Goal: Information Seeking & Learning: Learn about a topic

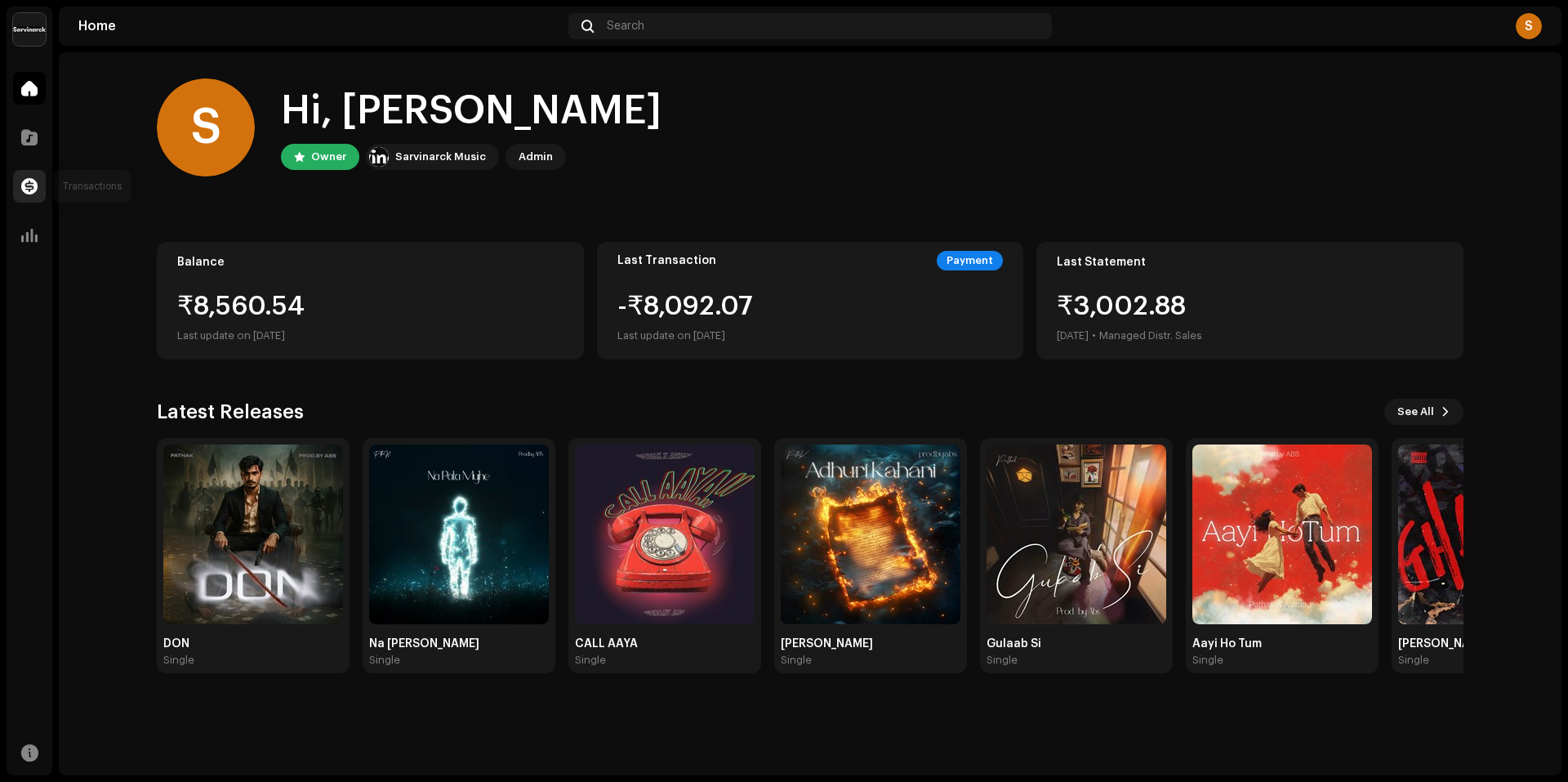
click at [40, 189] on div at bounding box center [30, 186] width 33 height 33
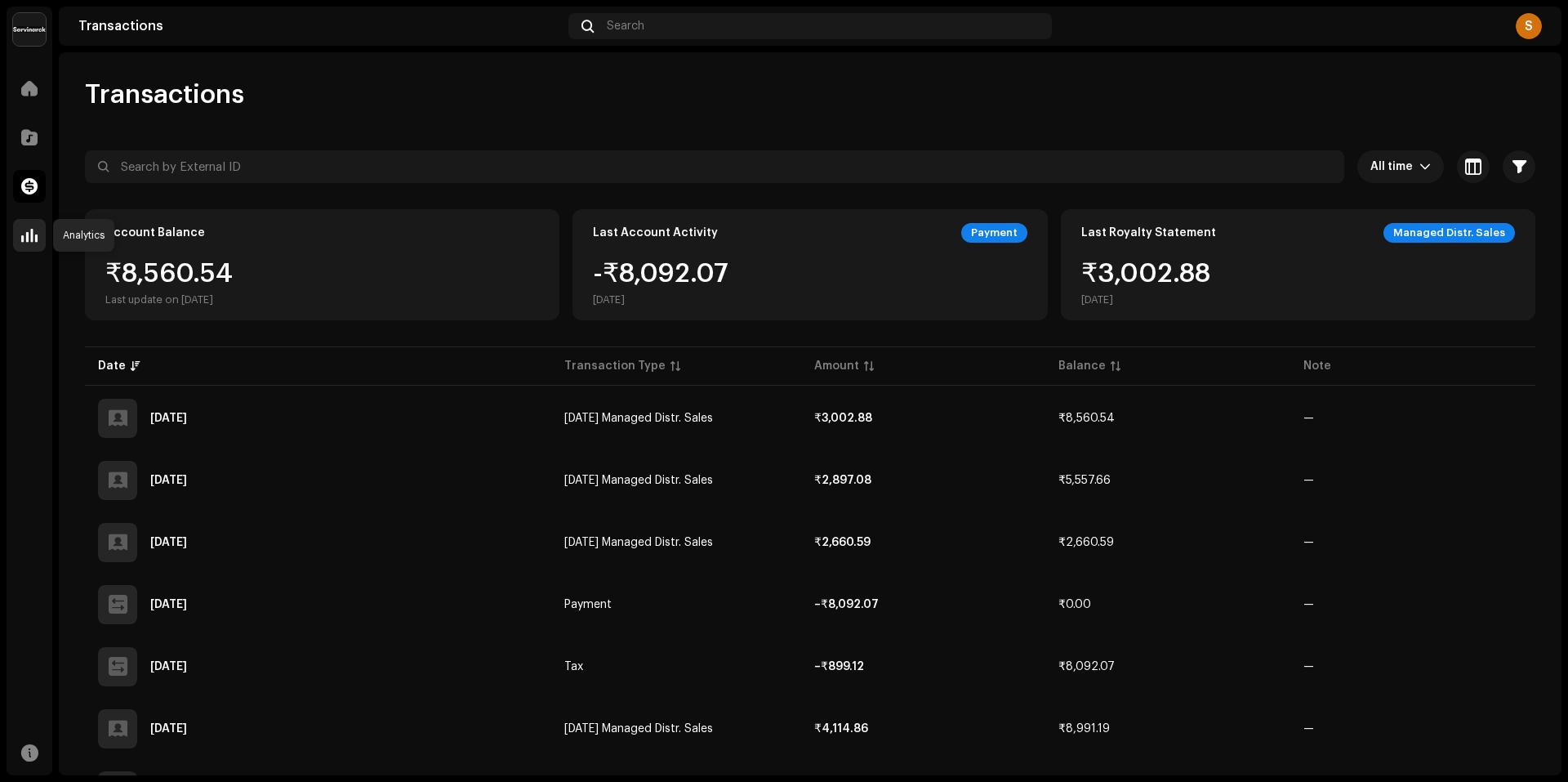
click at [39, 237] on div at bounding box center [30, 235] width 33 height 33
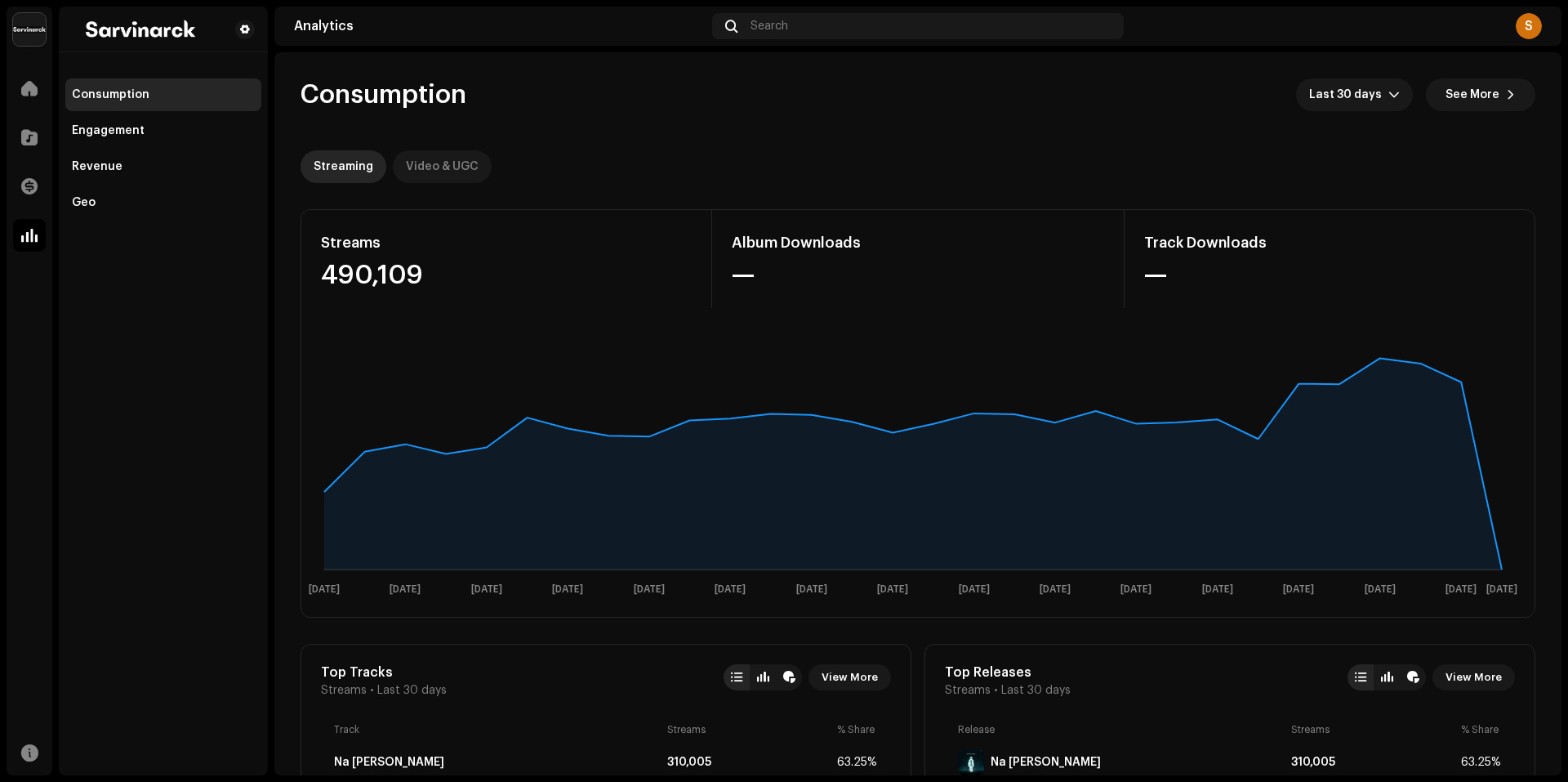
click at [434, 155] on div "Video & UGC" at bounding box center [442, 167] width 72 height 33
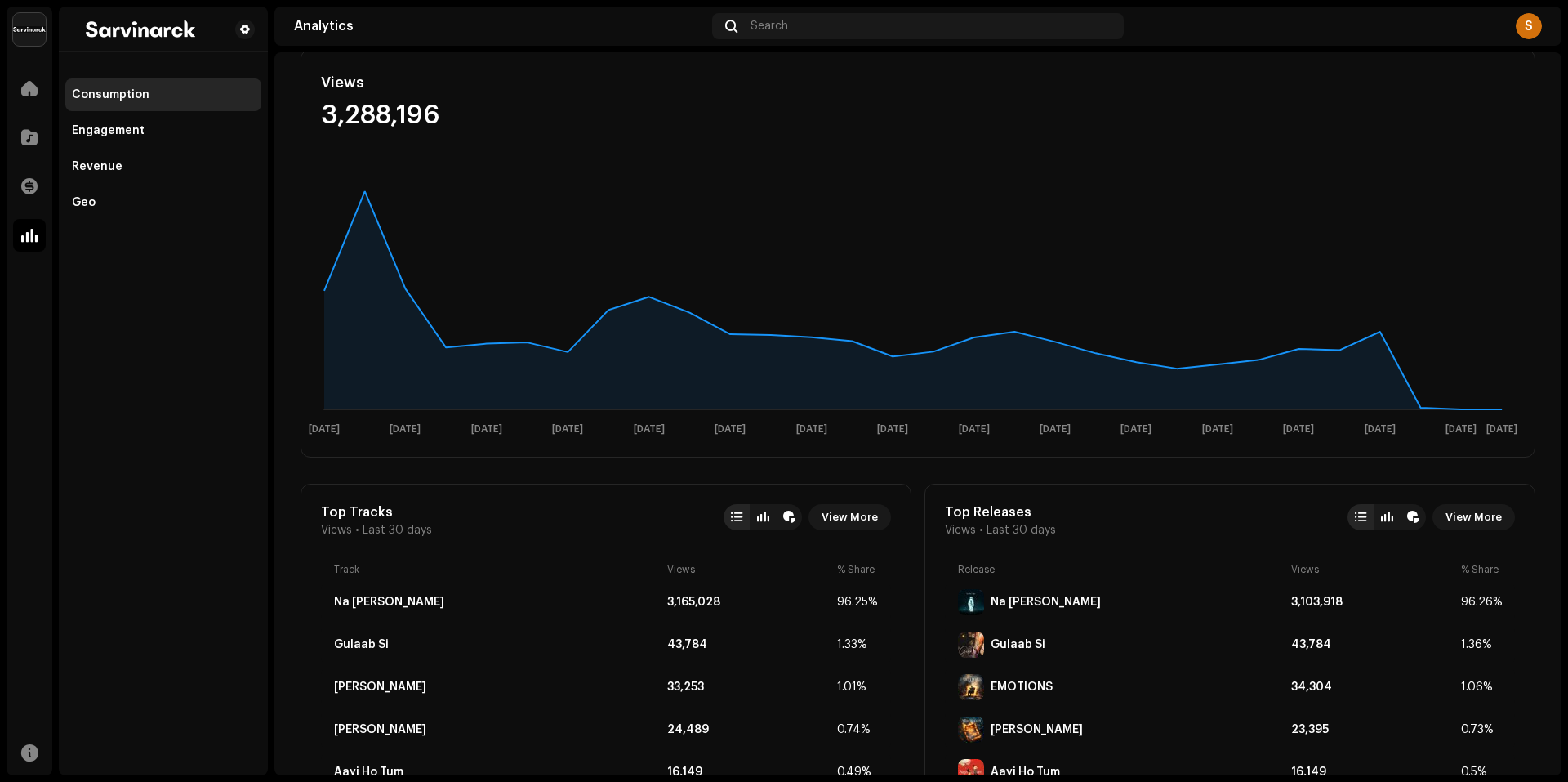
scroll to position [82, 0]
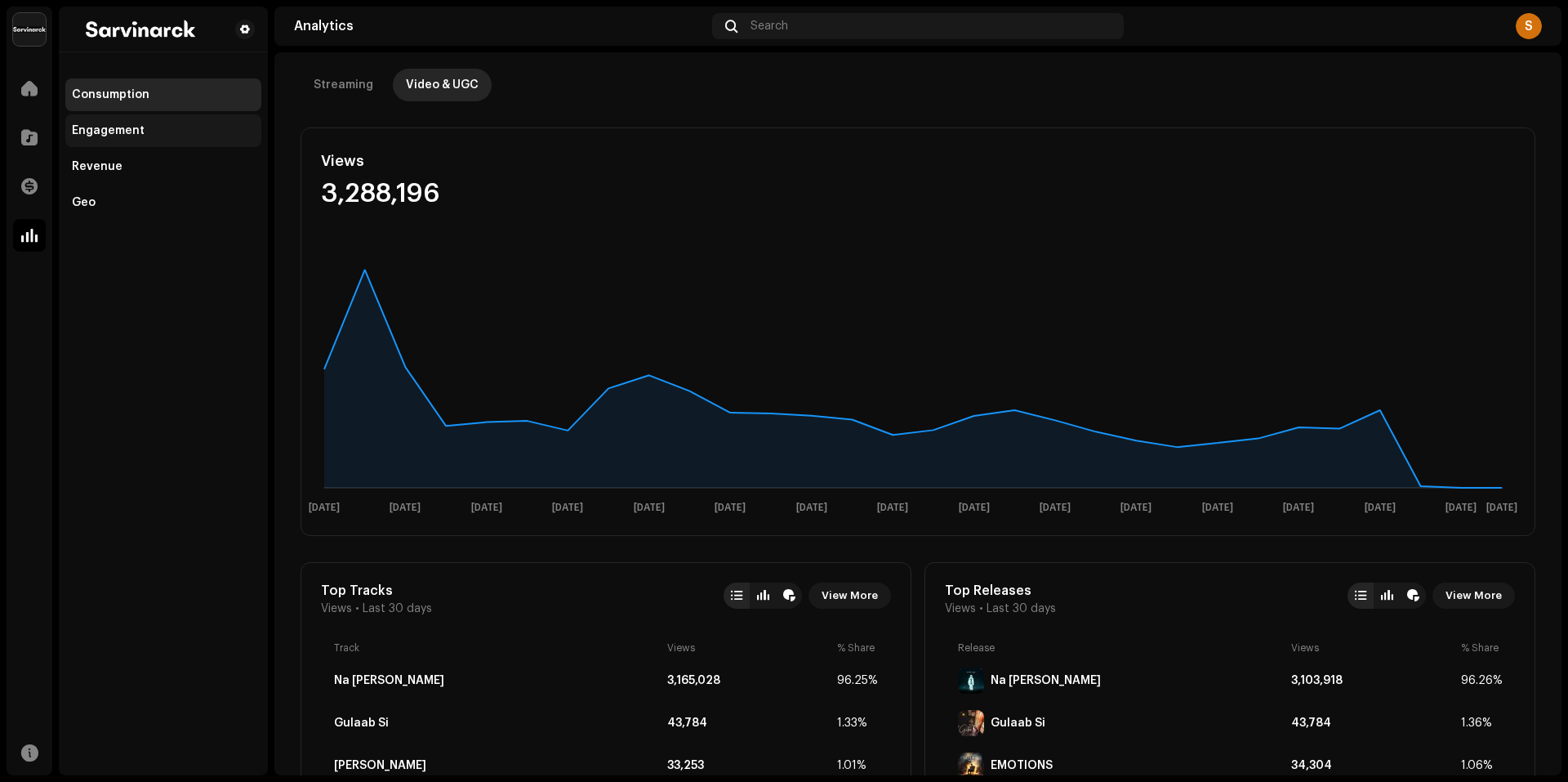
click at [160, 127] on div "Engagement" at bounding box center [164, 131] width 183 height 13
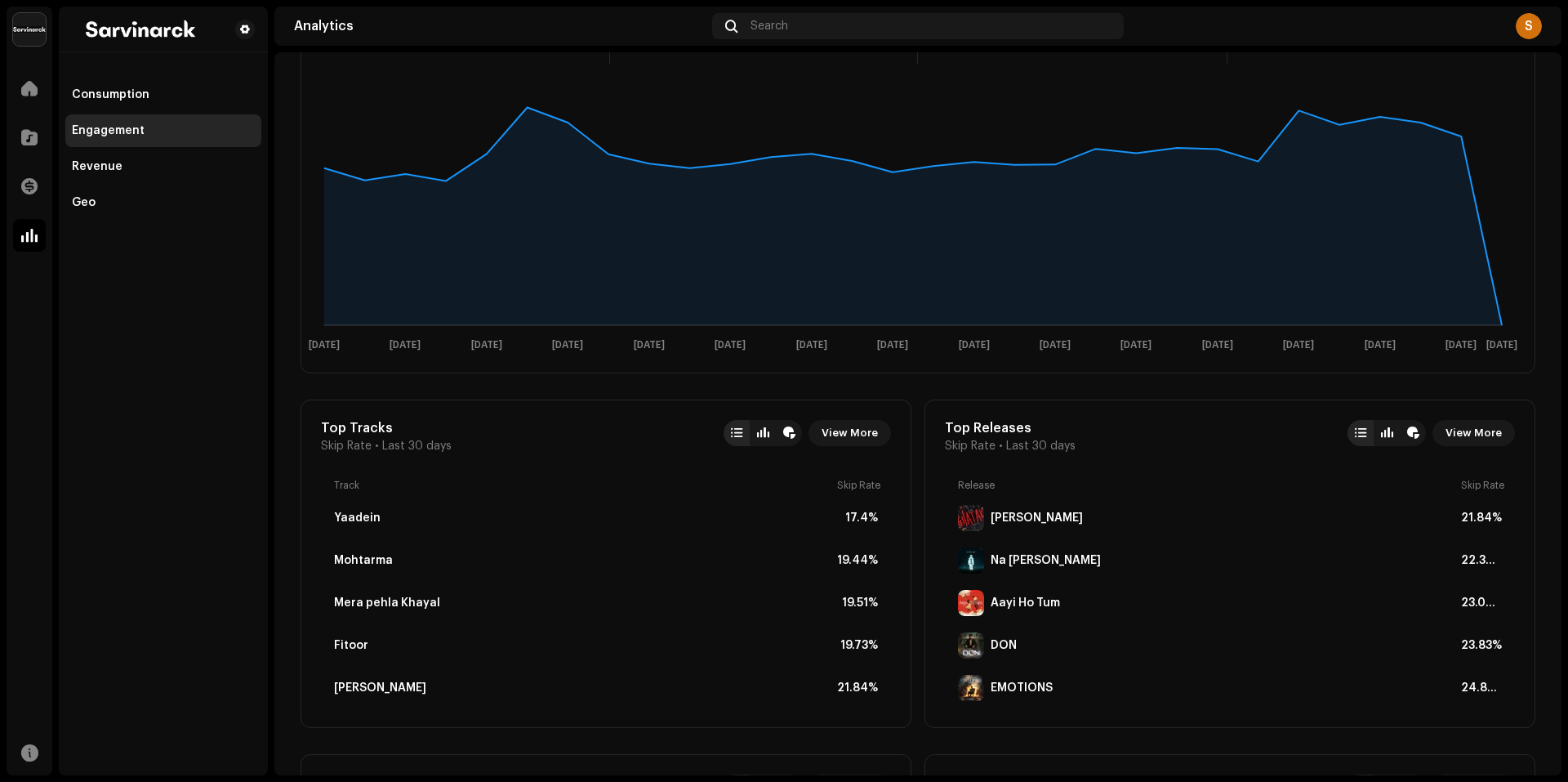
scroll to position [245, 0]
click at [852, 432] on span "View More" at bounding box center [850, 432] width 56 height 33
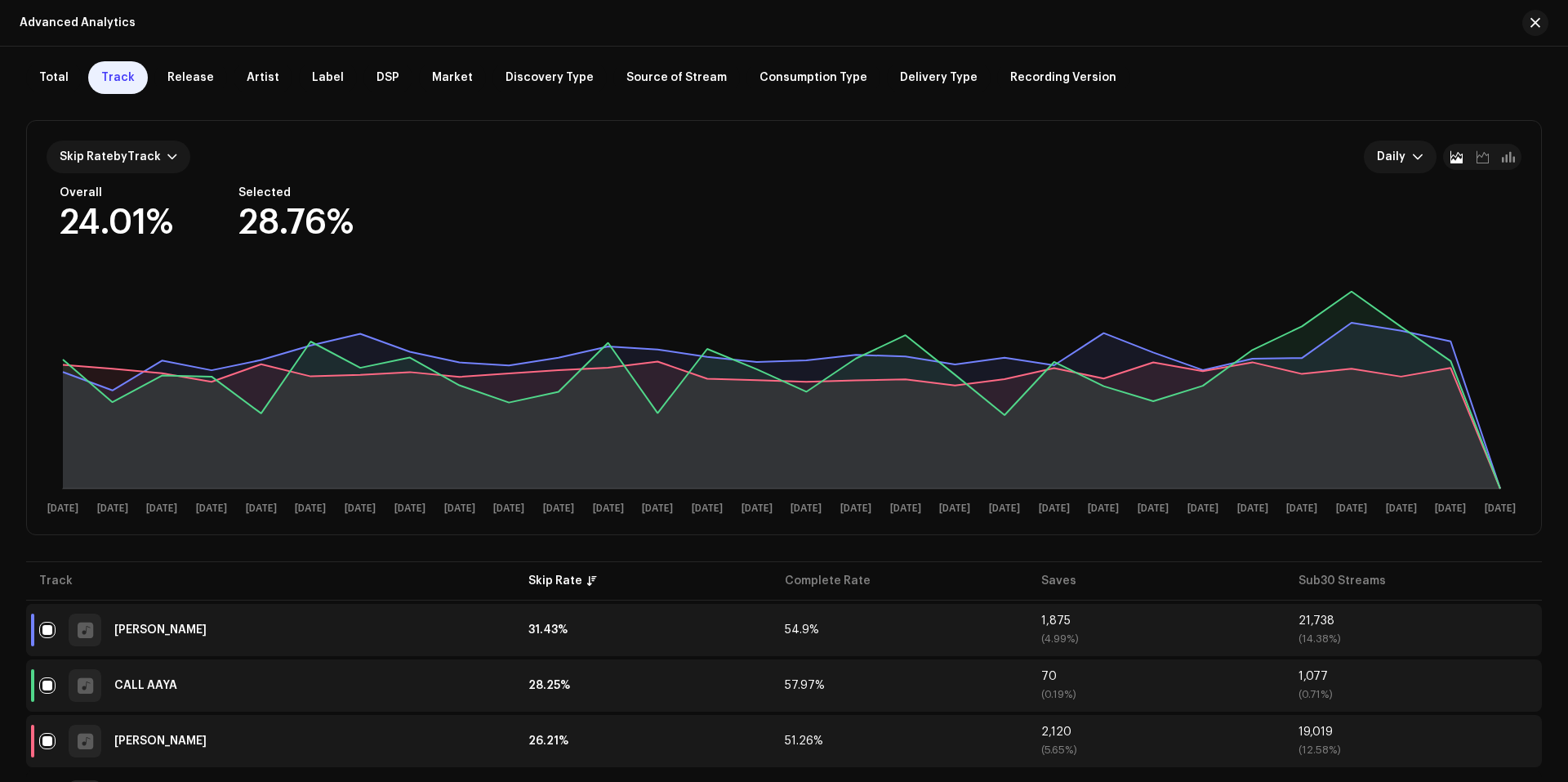
scroll to position [82, 0]
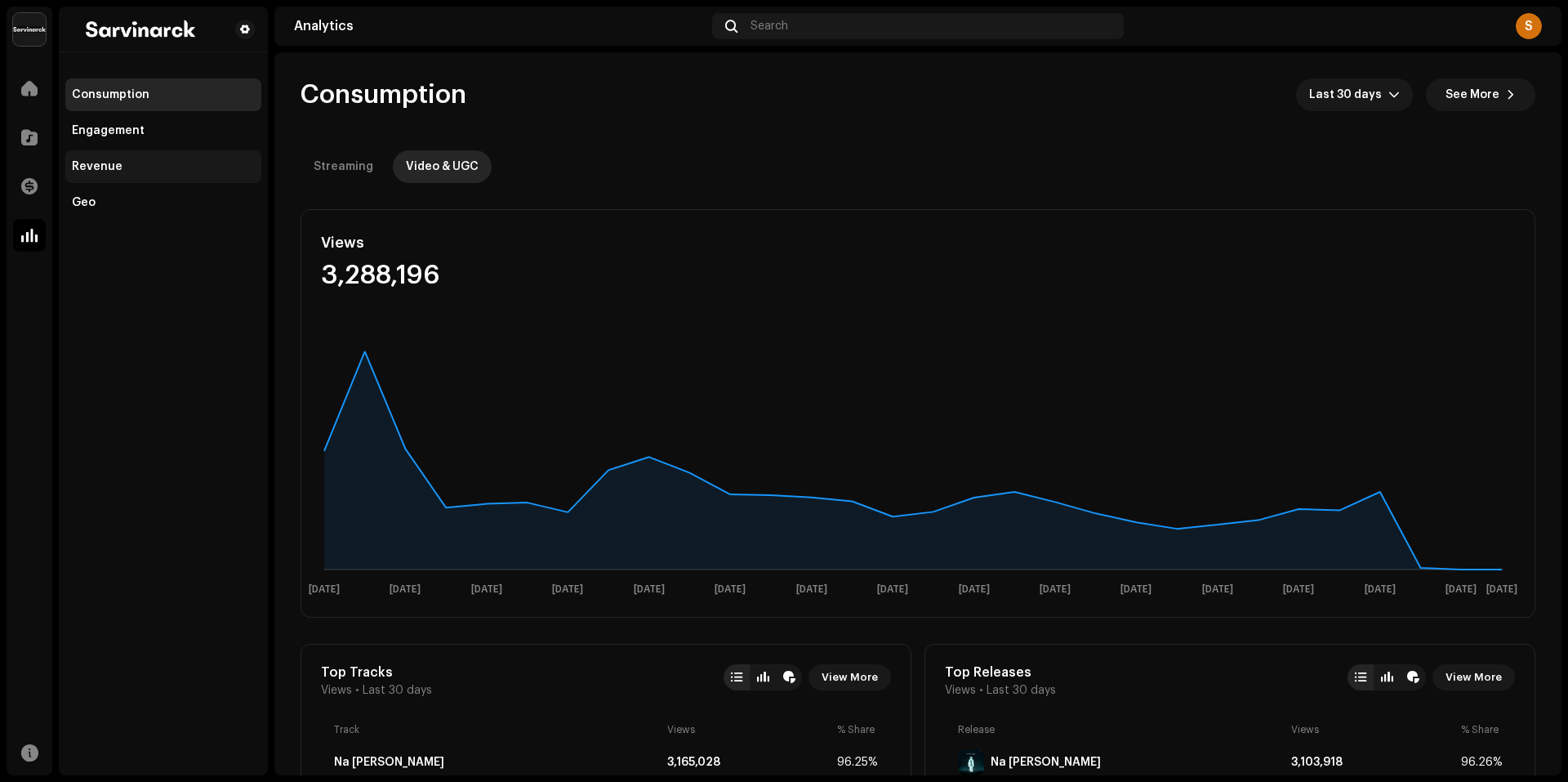
click at [114, 161] on div "Revenue" at bounding box center [97, 167] width 51 height 13
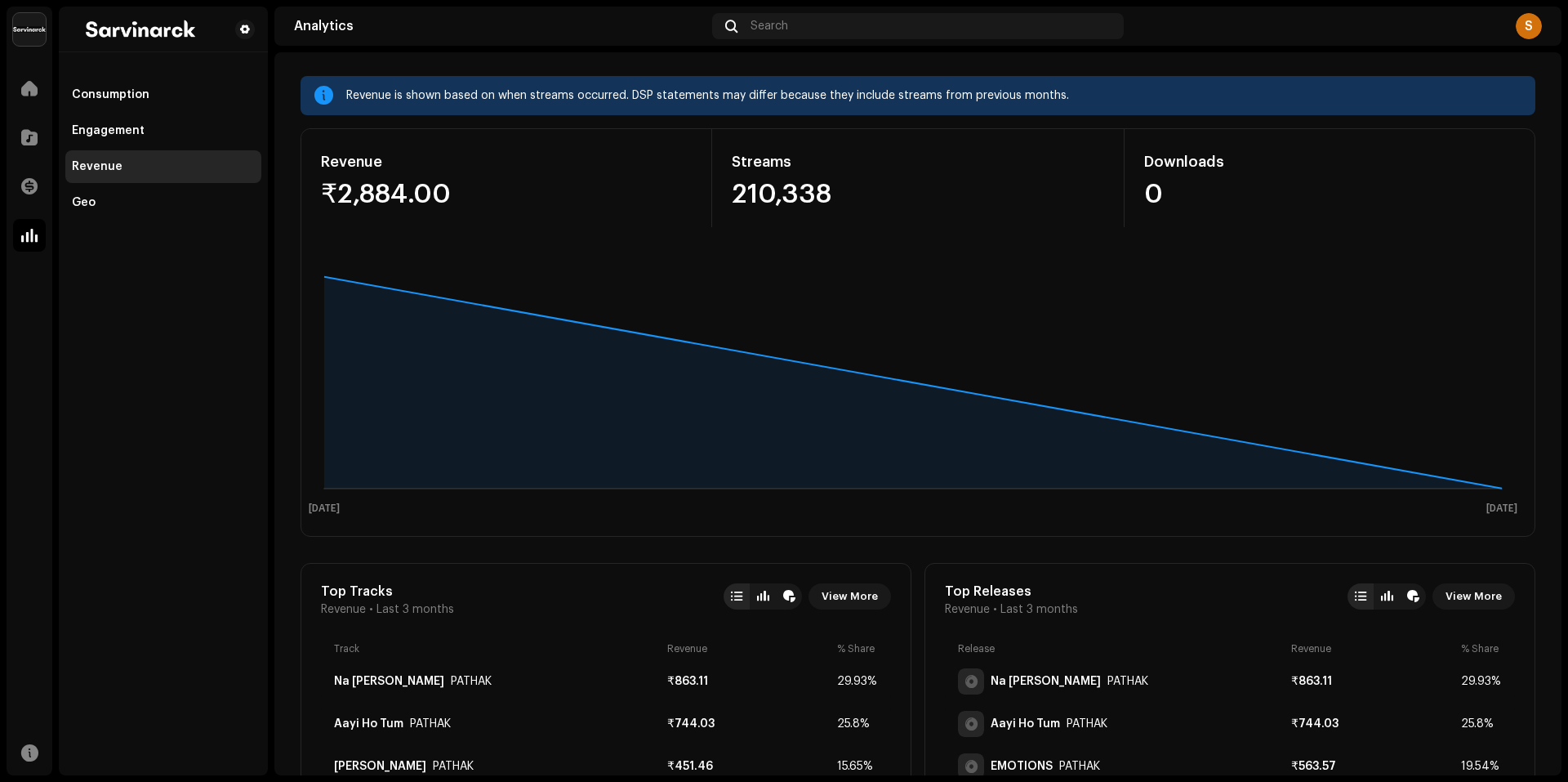
scroll to position [55, 0]
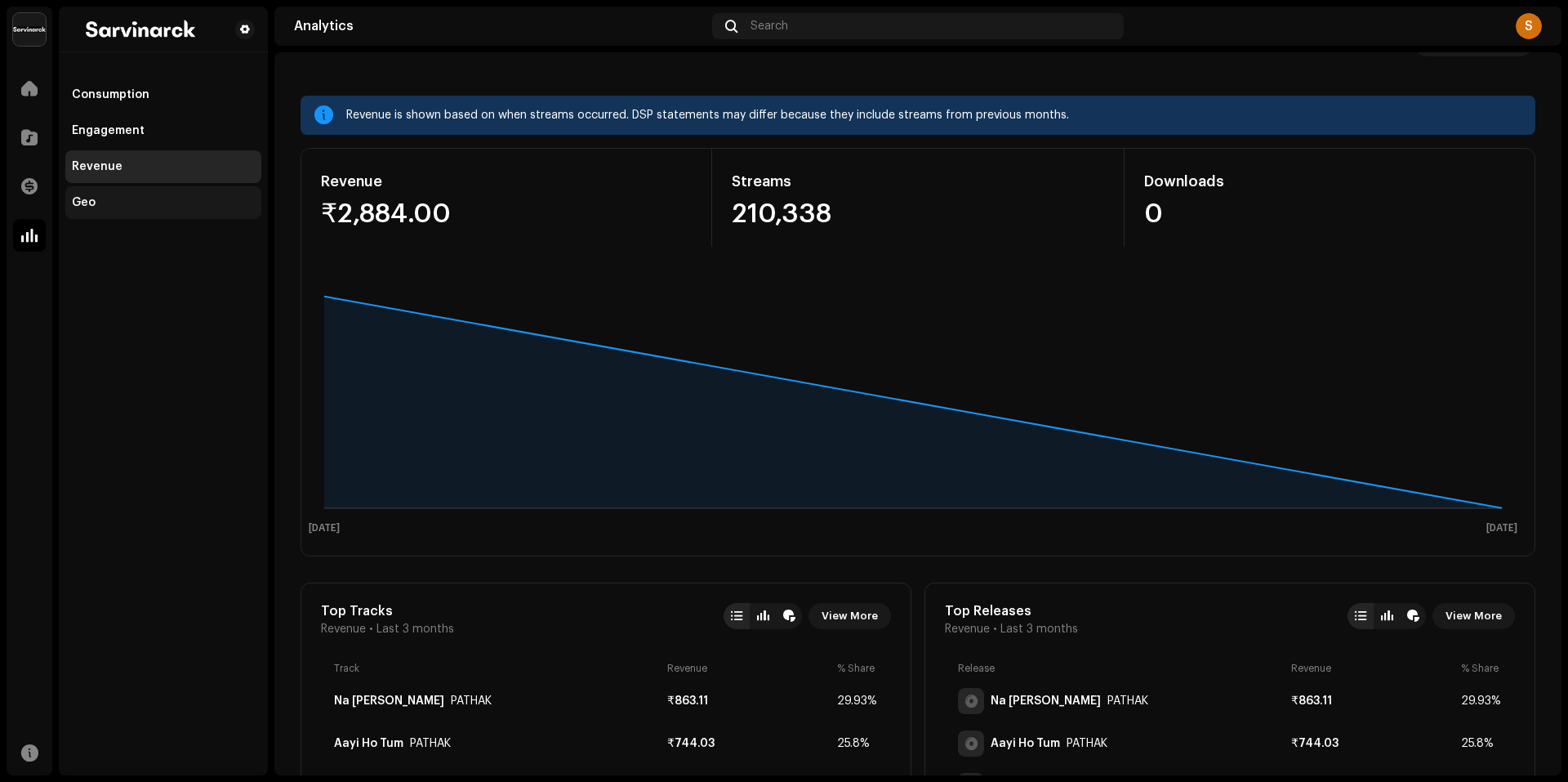
click at [101, 200] on div "Geo" at bounding box center [164, 202] width 183 height 13
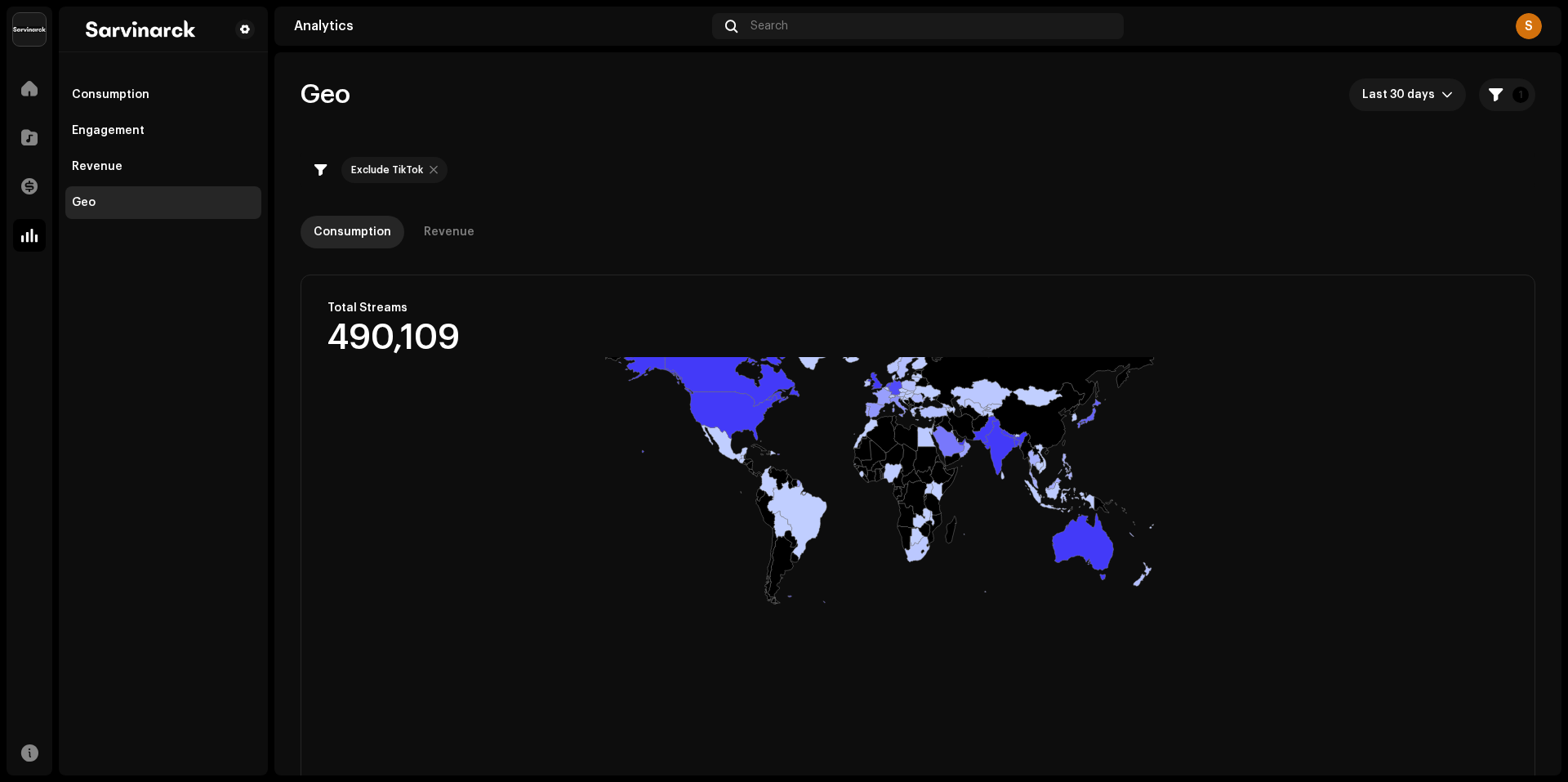
drag, startPoint x: 820, startPoint y: 563, endPoint x: 845, endPoint y: 415, distance: 150.1
click at [845, 415] on rect at bounding box center [913, 684] width 1224 height 654
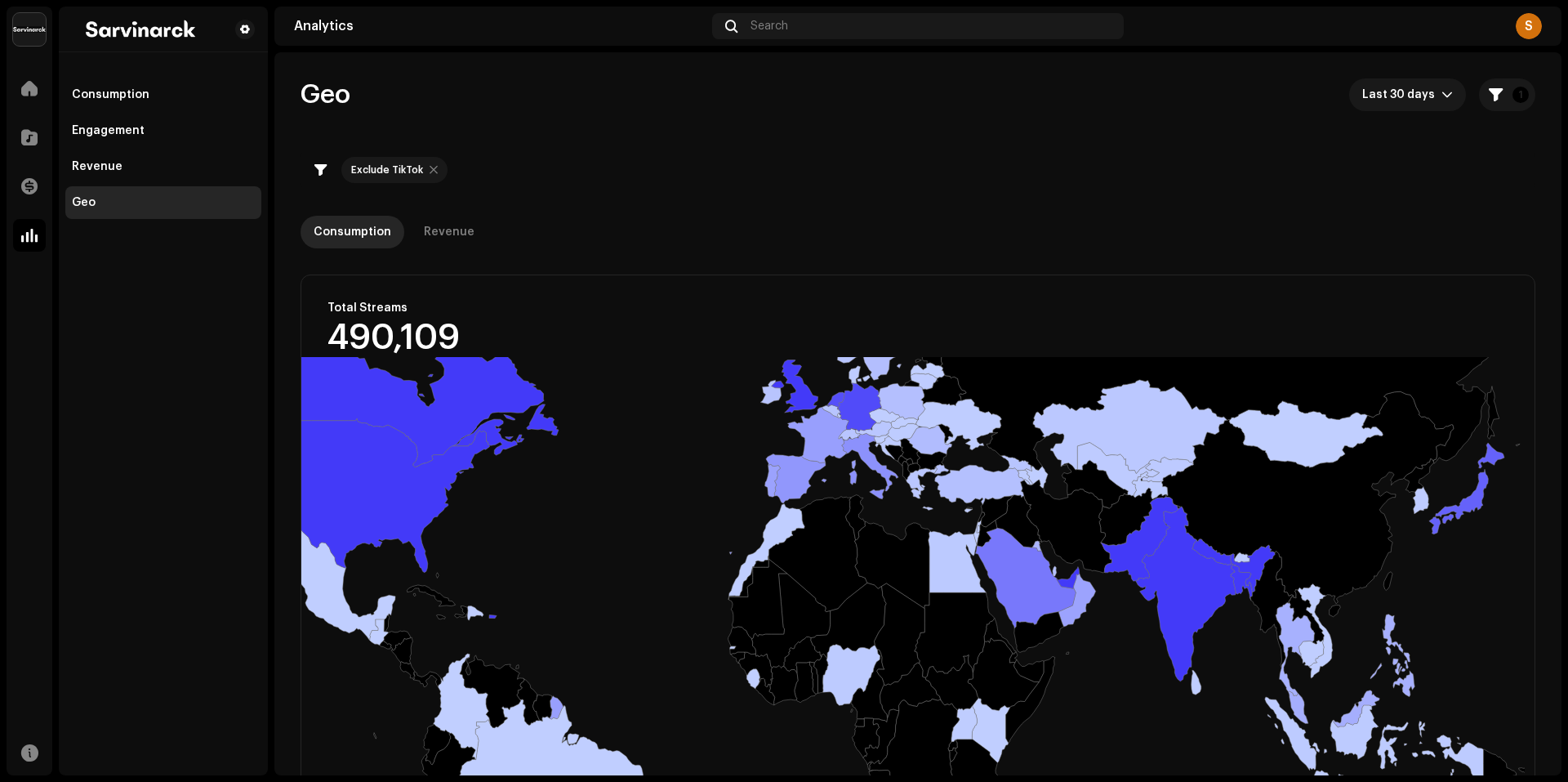
drag, startPoint x: 932, startPoint y: 400, endPoint x: 894, endPoint y: 713, distance: 315.3
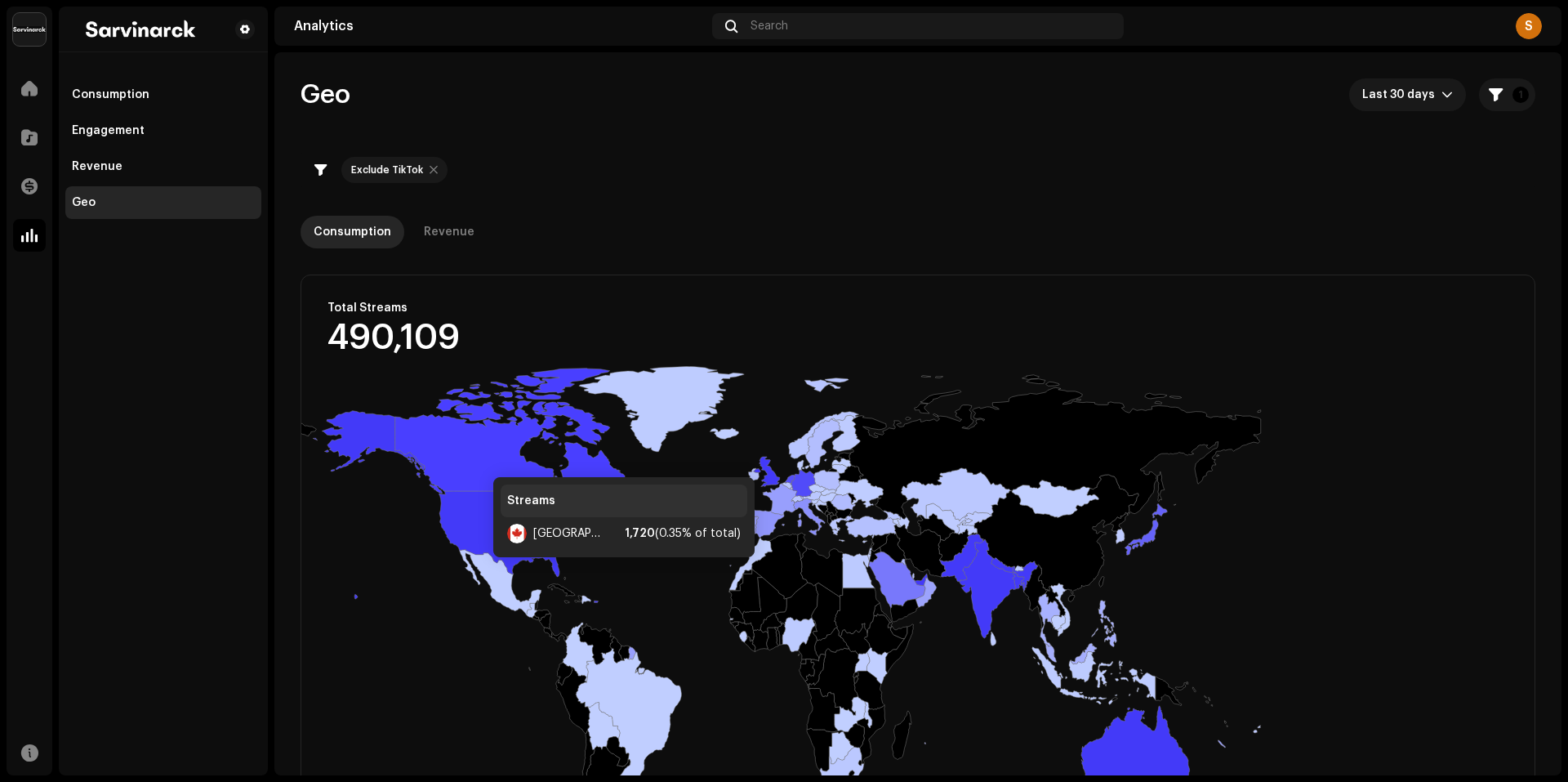
drag, startPoint x: 454, startPoint y: 407, endPoint x: 496, endPoint y: 488, distance: 91.2
click at [496, 488] on icon at bounding box center [514, 443] width 238 height 148
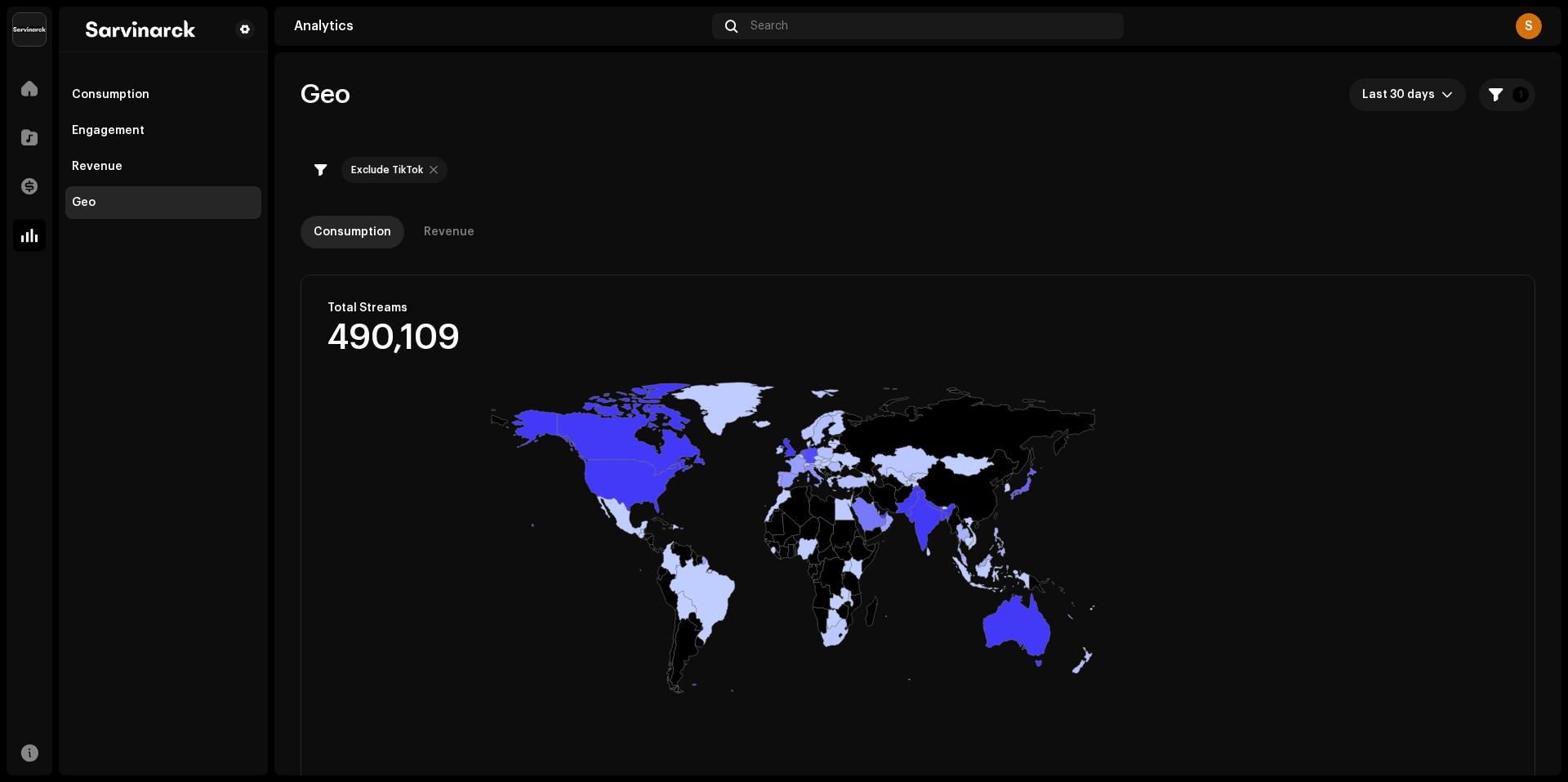
drag, startPoint x: 713, startPoint y: 616, endPoint x: 734, endPoint y: 545, distance: 74.0
click at [734, 545] on rect at bounding box center [913, 684] width 1224 height 654
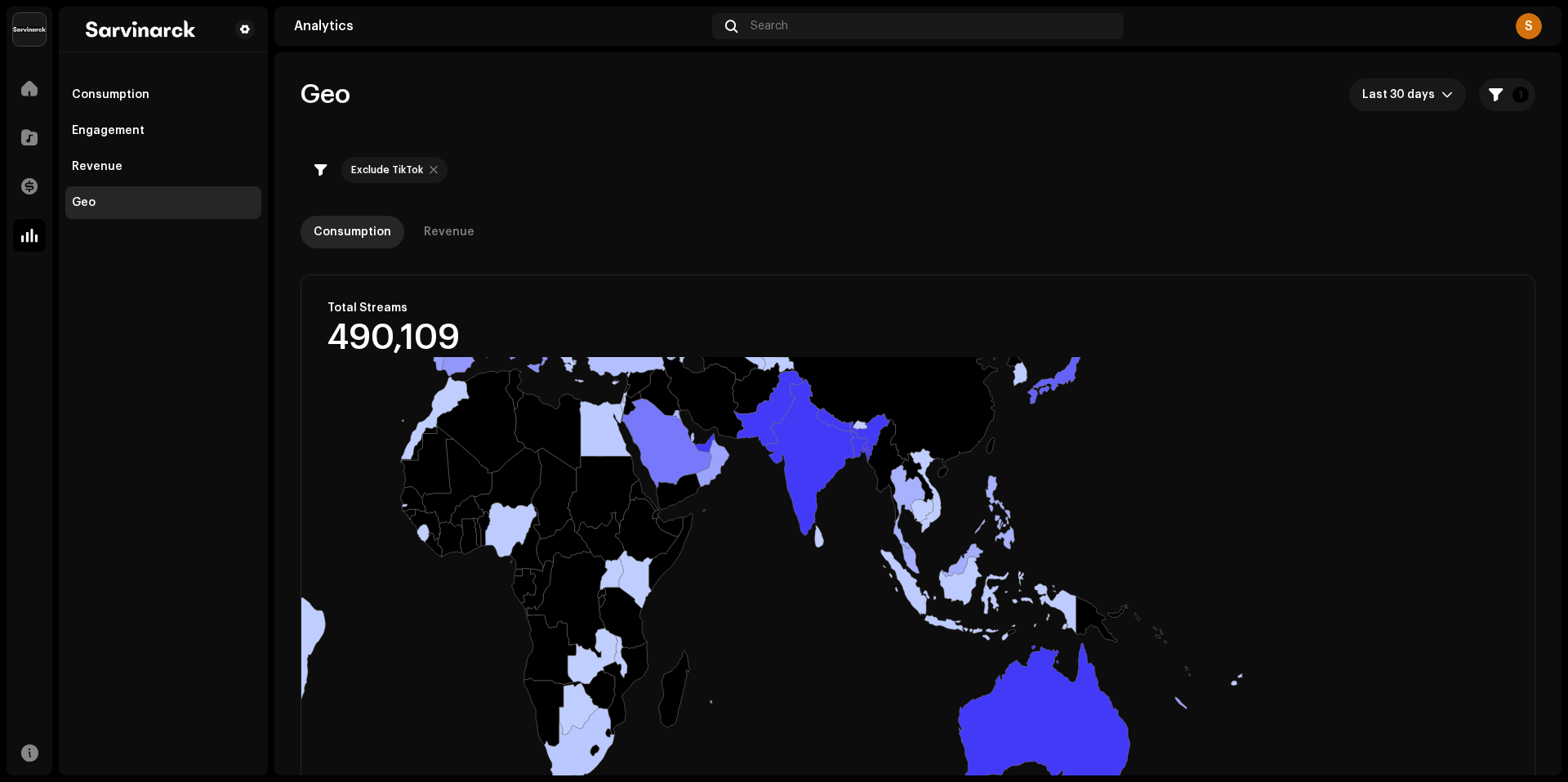
drag, startPoint x: 1028, startPoint y: 659, endPoint x: 989, endPoint y: 526, distance: 138.6
click at [989, 526] on rect at bounding box center [913, 684] width 1224 height 654
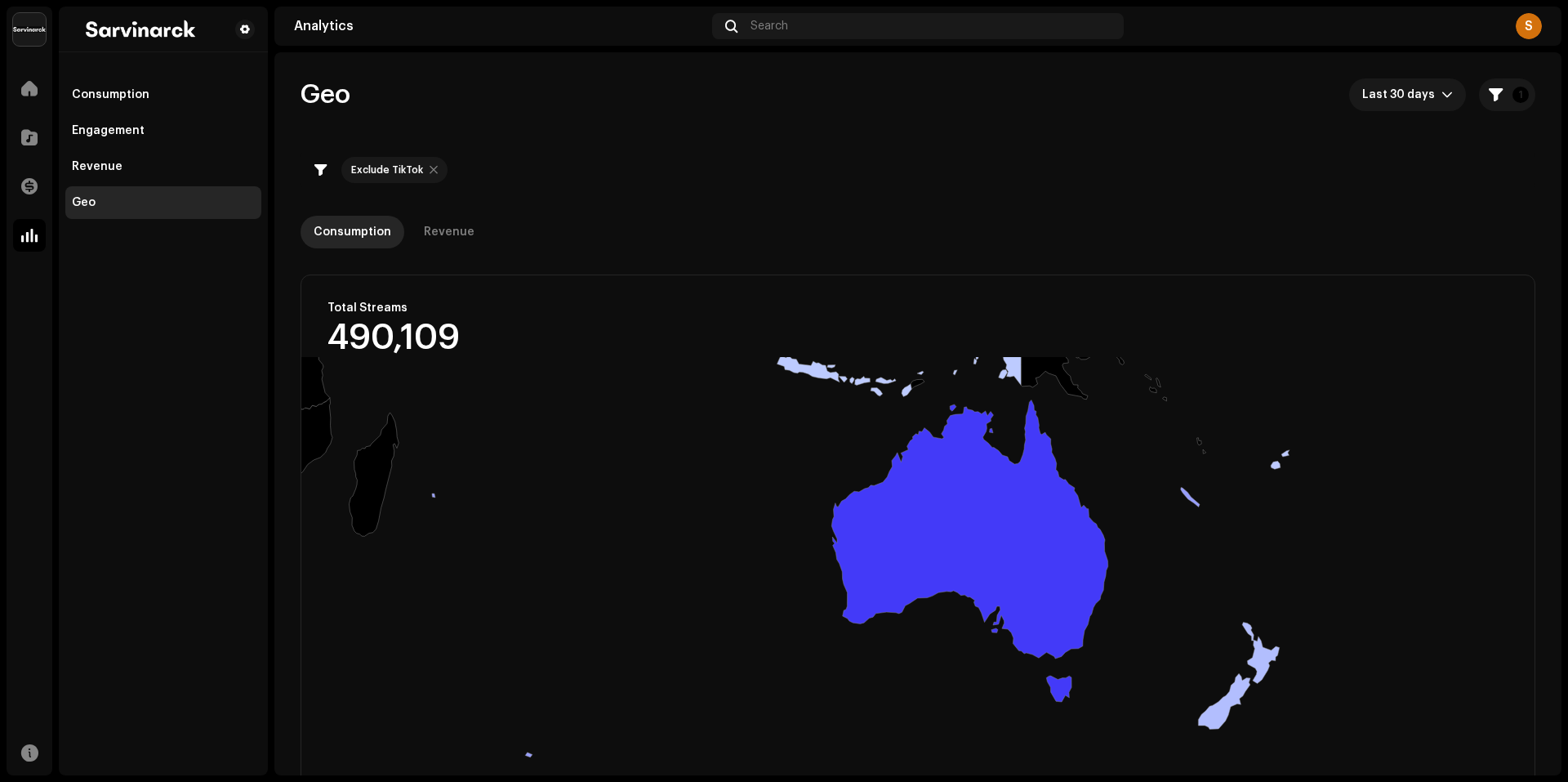
drag, startPoint x: 1277, startPoint y: 689, endPoint x: 1244, endPoint y: 574, distance: 119.6
click at [1245, 572] on rect at bounding box center [913, 684] width 1224 height 654
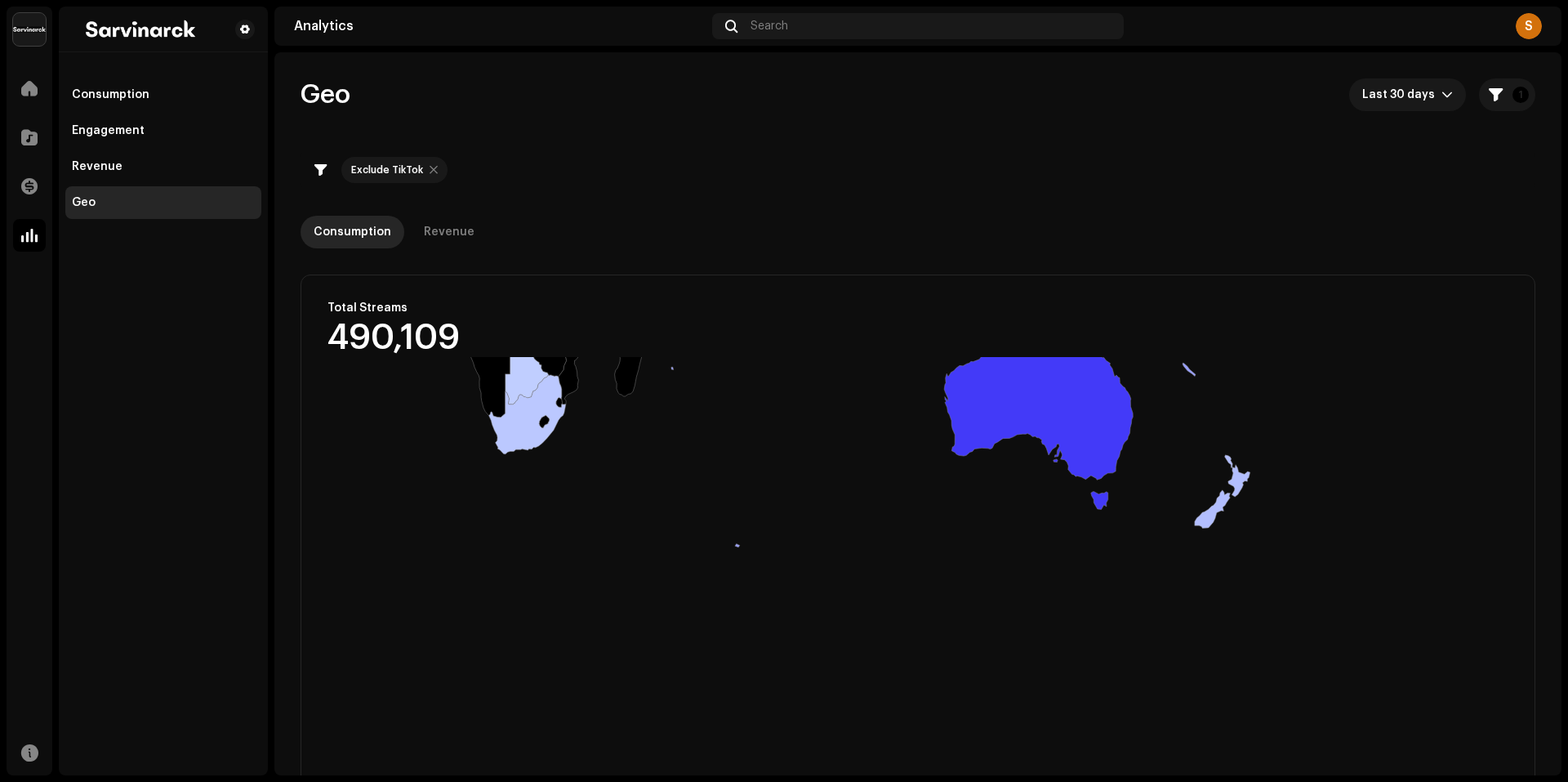
drag, startPoint x: 550, startPoint y: 529, endPoint x: 773, endPoint y: 408, distance: 253.7
click at [769, 387] on rect at bounding box center [913, 684] width 1224 height 654
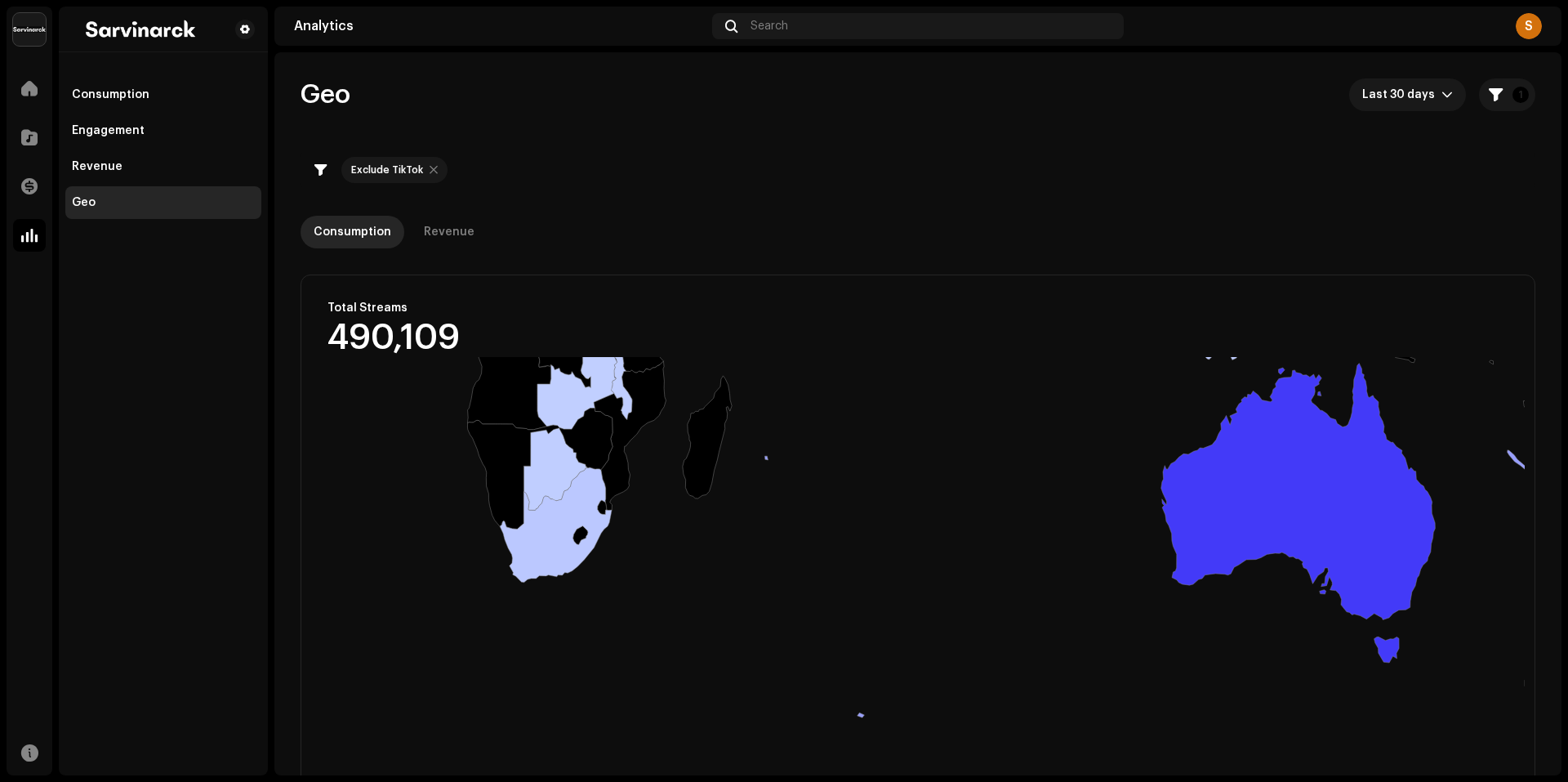
drag, startPoint x: 796, startPoint y: 414, endPoint x: 861, endPoint y: 654, distance: 248.6
click at [861, 654] on rect at bounding box center [913, 684] width 1224 height 654
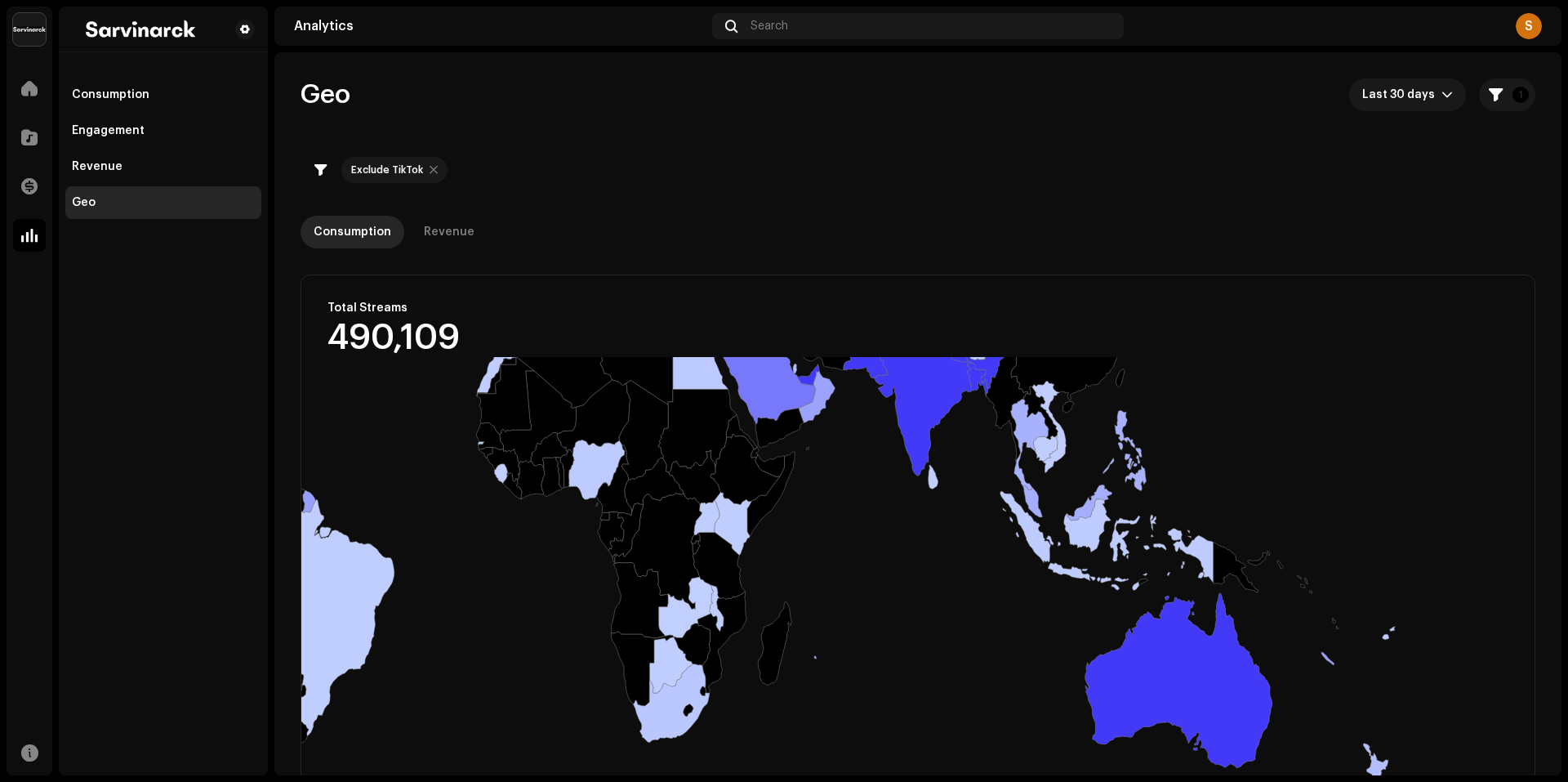
drag, startPoint x: 808, startPoint y: 462, endPoint x: 864, endPoint y: 656, distance: 201.9
click at [864, 656] on rect at bounding box center [913, 684] width 1224 height 654
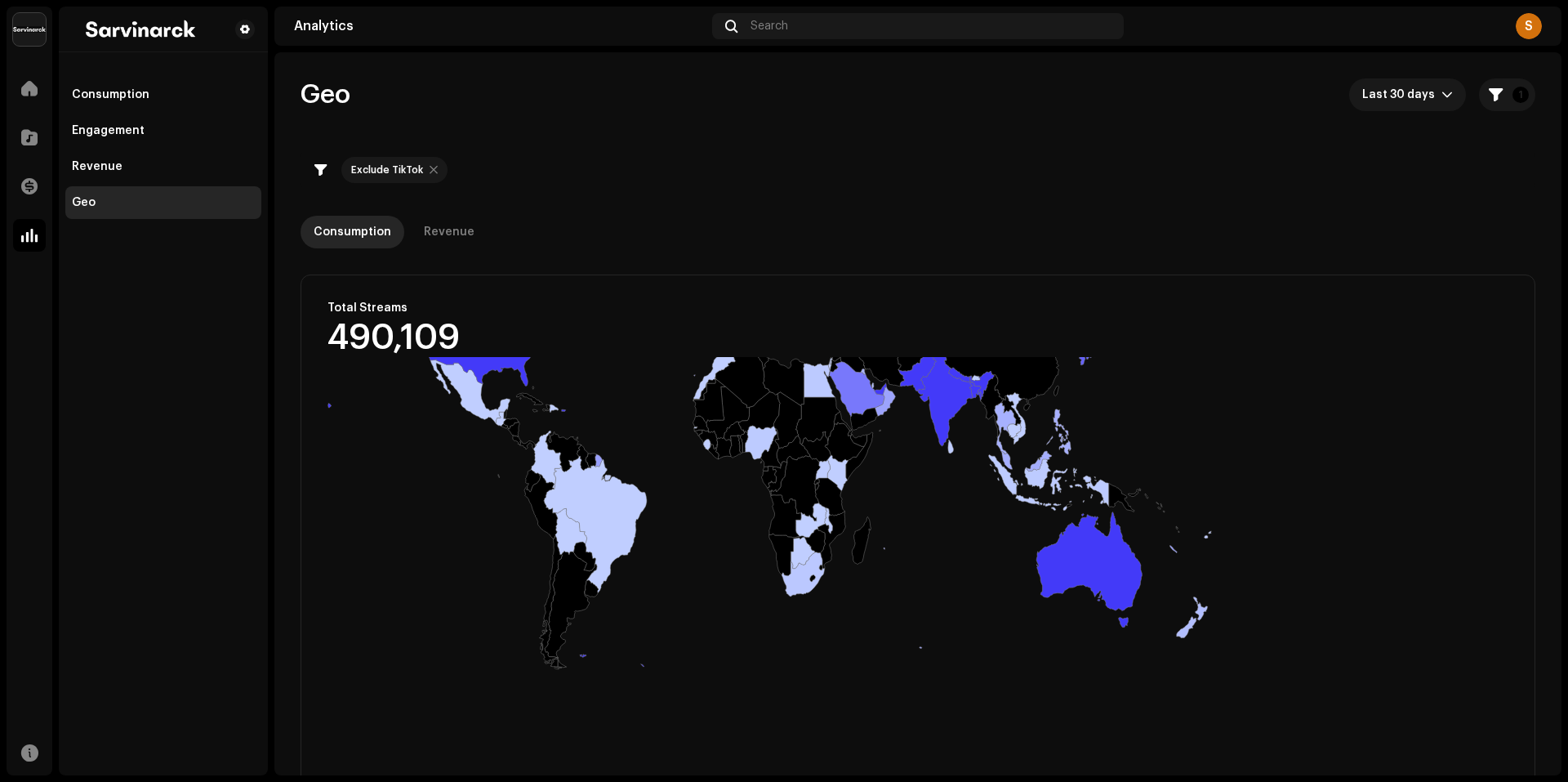
drag, startPoint x: 653, startPoint y: 689, endPoint x: 725, endPoint y: 588, distance: 124.0
click at [725, 588] on rect at bounding box center [913, 684] width 1224 height 654
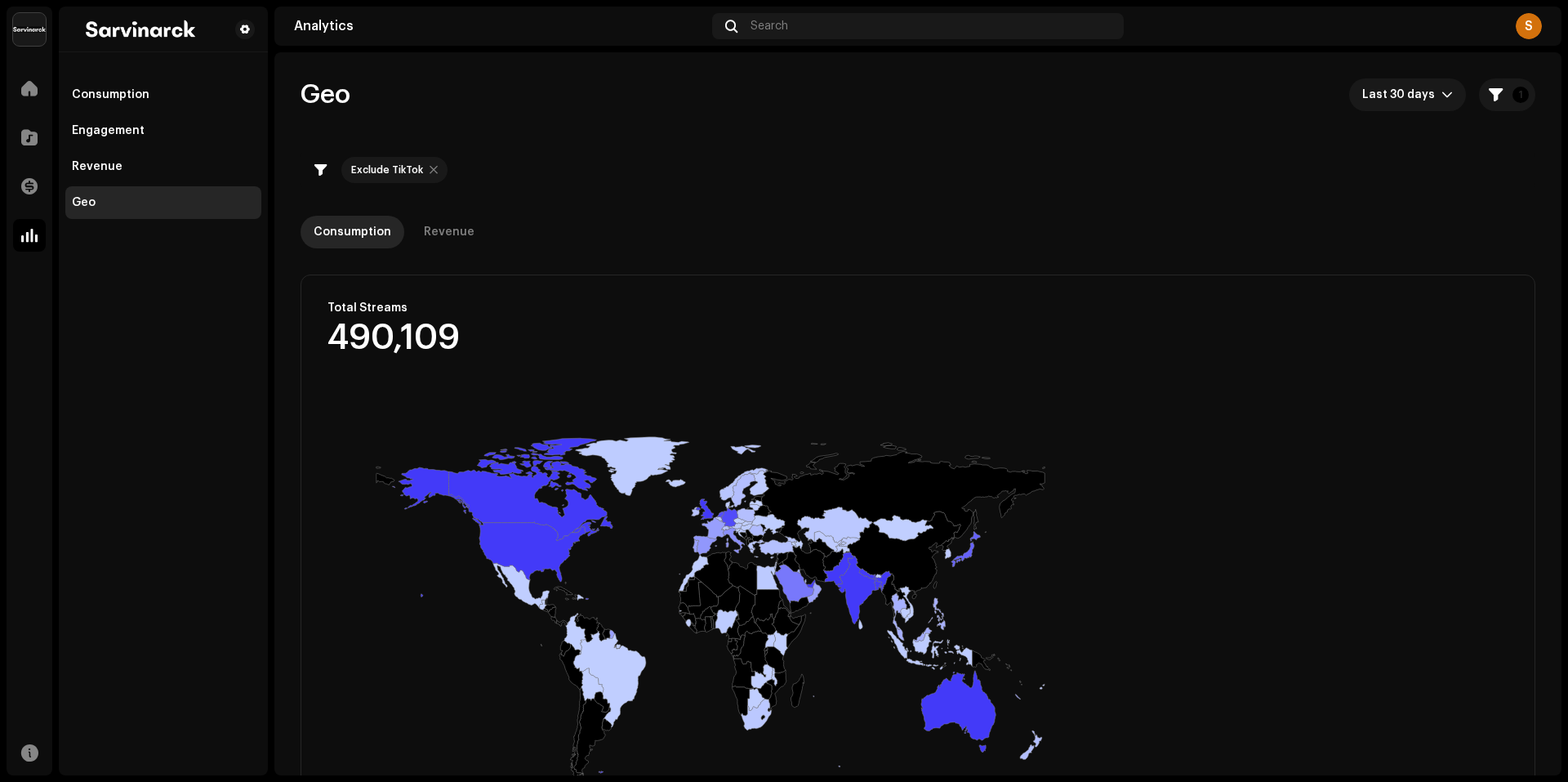
drag, startPoint x: 641, startPoint y: 501, endPoint x: 685, endPoint y: 675, distance: 179.5
click at [685, 675] on rect at bounding box center [913, 684] width 1224 height 654
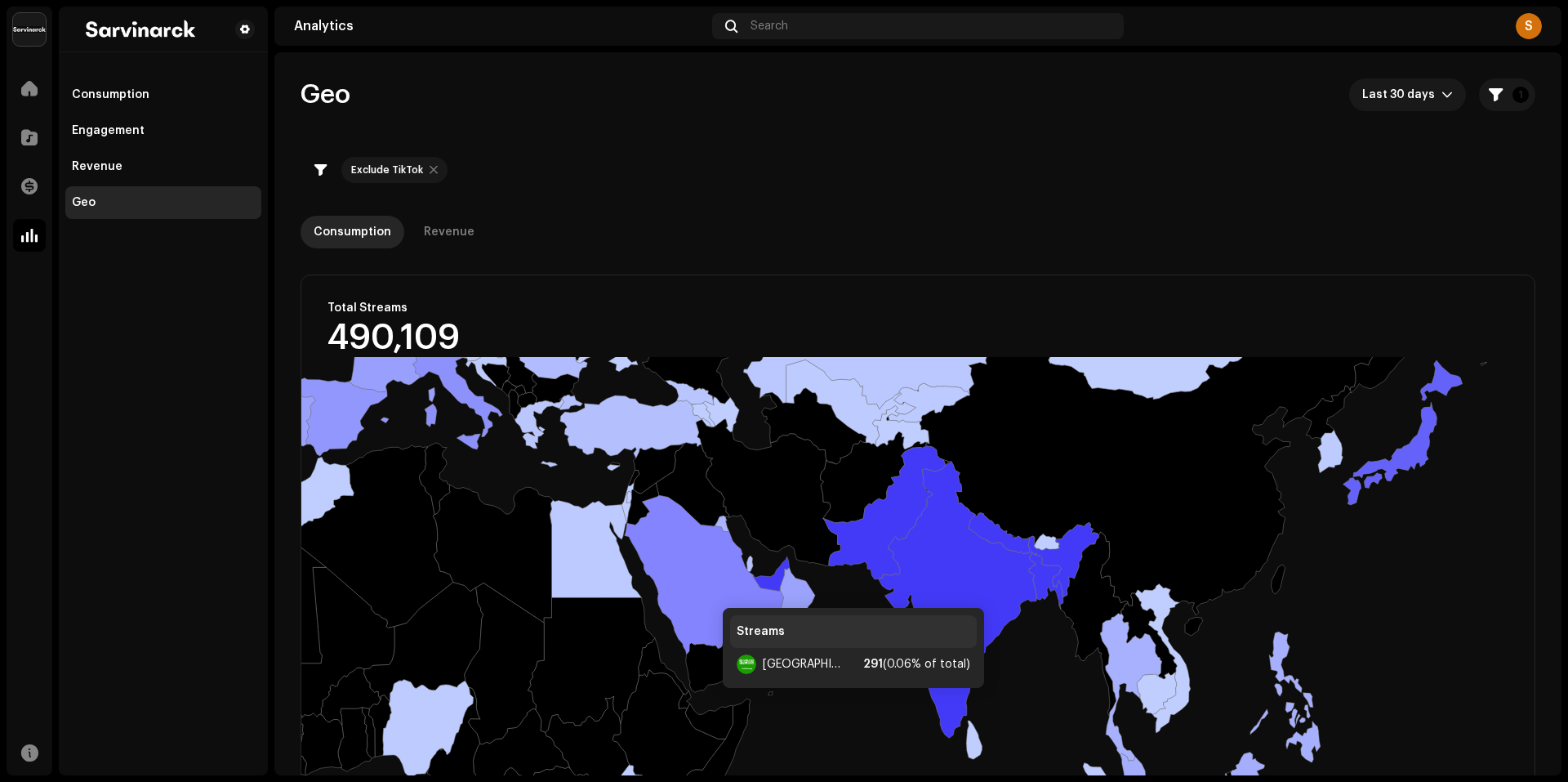
drag, startPoint x: 932, startPoint y: 605, endPoint x: 707, endPoint y: 591, distance: 225.4
click at [707, 591] on icon at bounding box center [704, 574] width 159 height 159
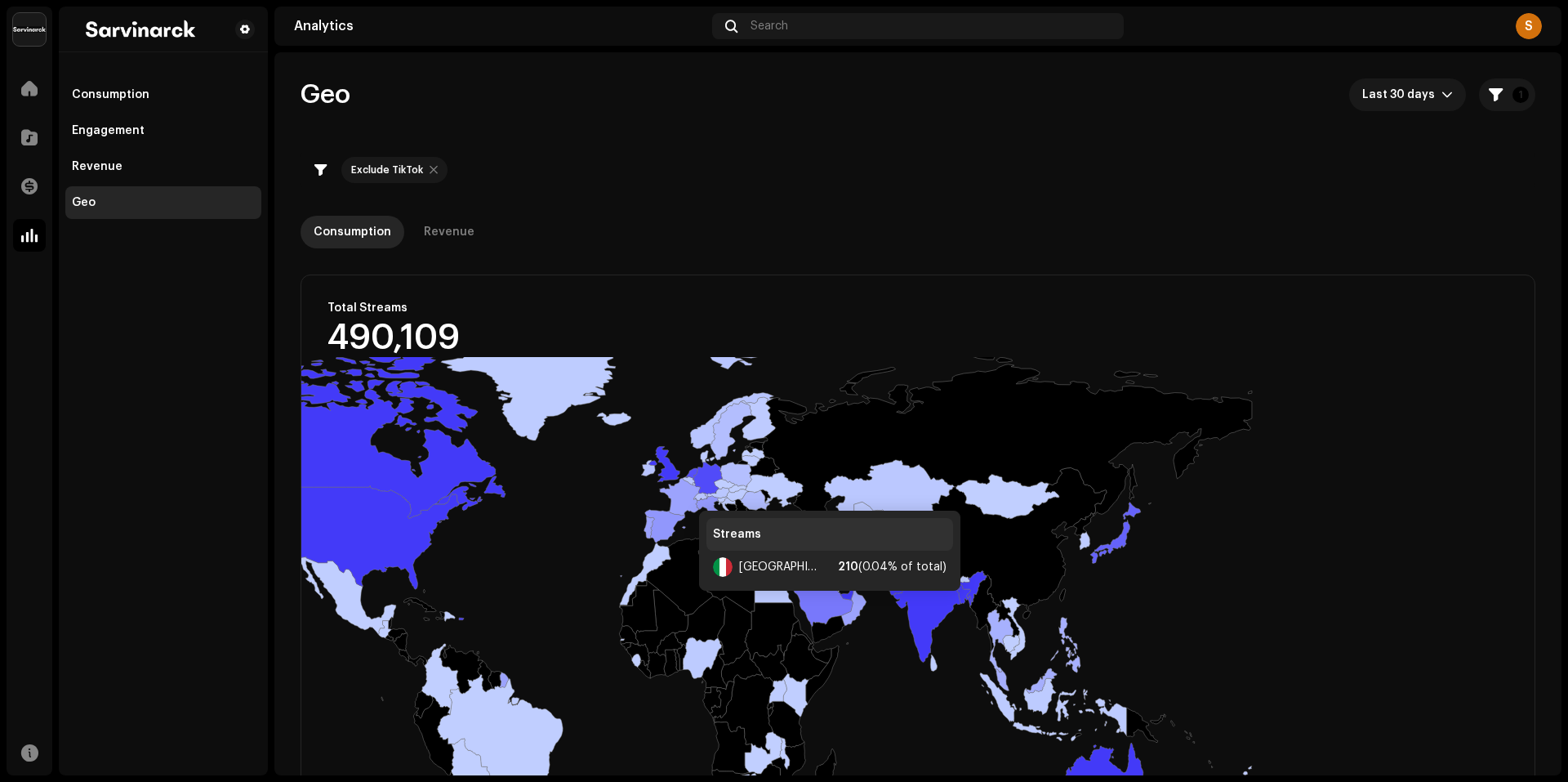
drag, startPoint x: 622, startPoint y: 453, endPoint x: 713, endPoint y: 506, distance: 105.3
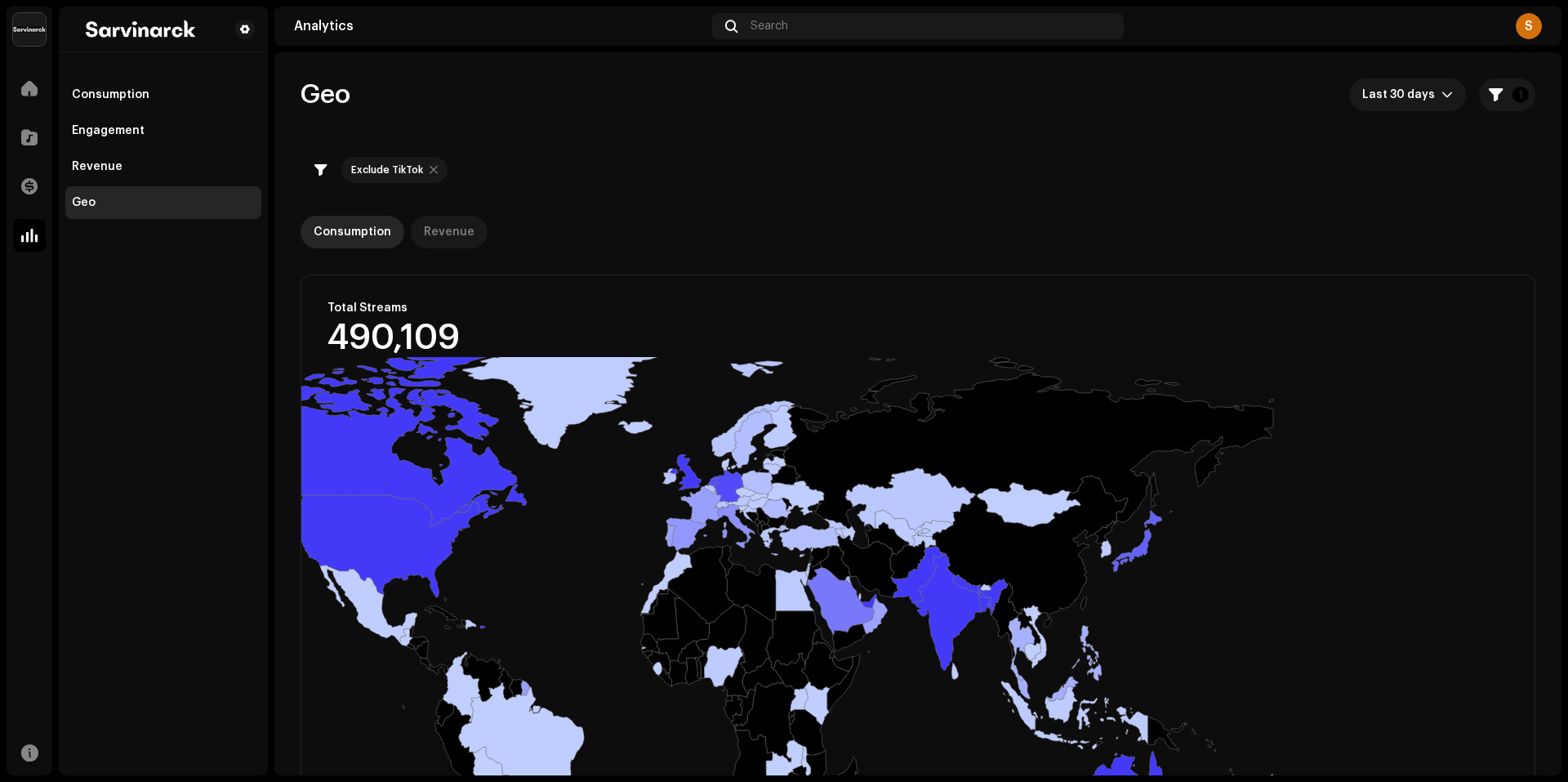
click at [466, 229] on div "Revenue" at bounding box center [449, 232] width 51 height 33
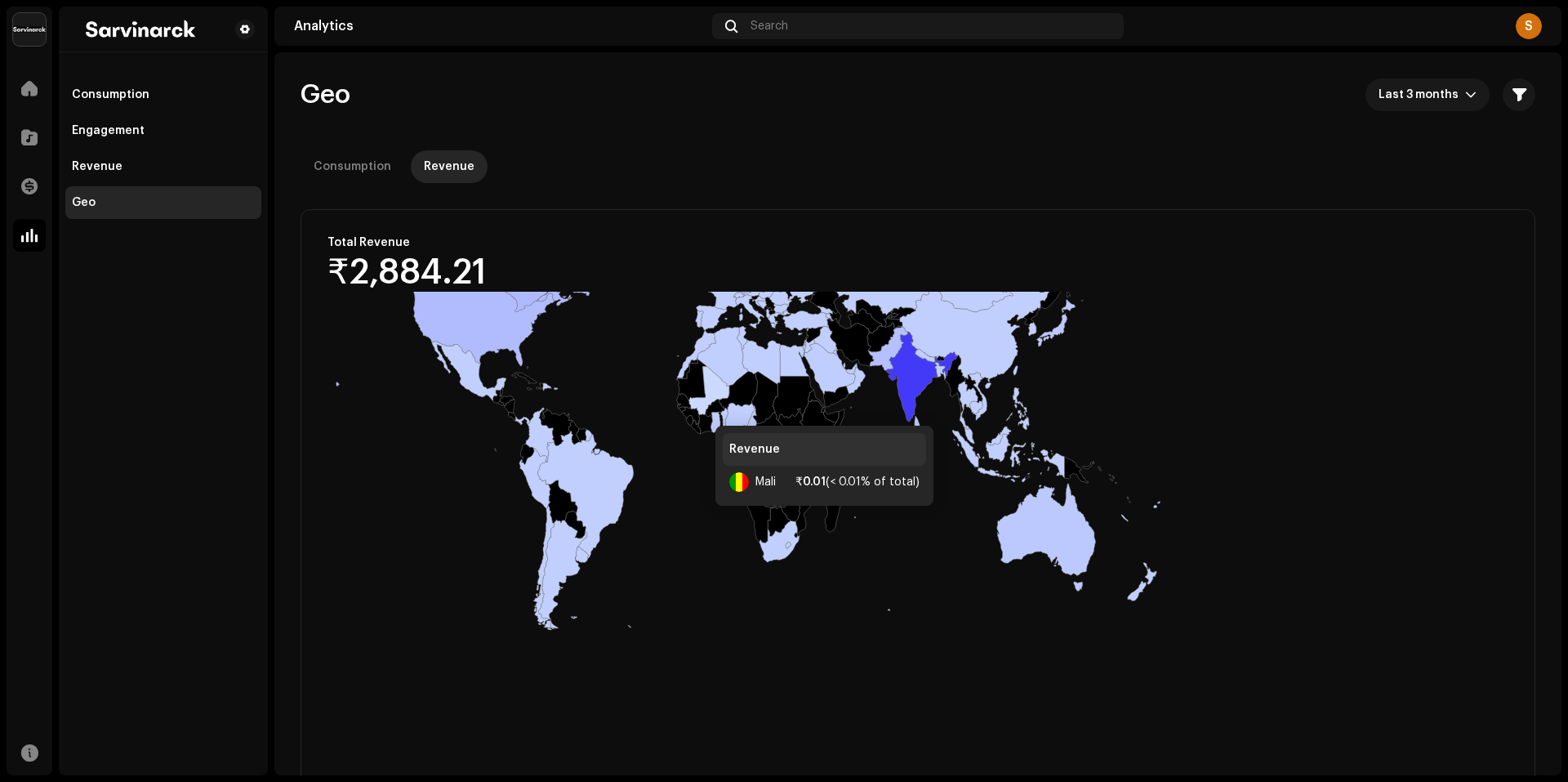
drag, startPoint x: 869, startPoint y: 577, endPoint x: 694, endPoint y: 403, distance: 246.8
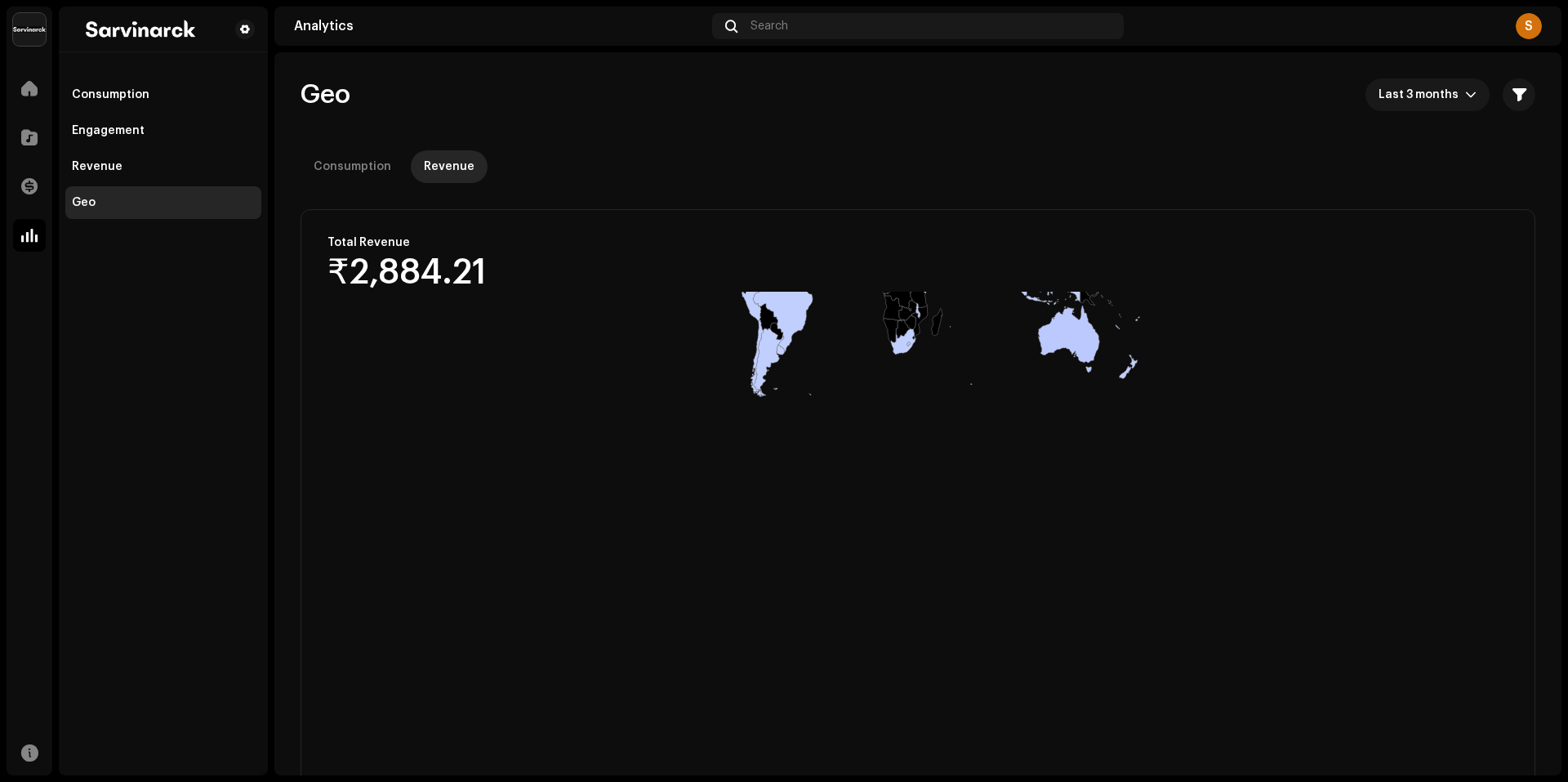
drag, startPoint x: 856, startPoint y: 539, endPoint x: 960, endPoint y: 367, distance: 201.0
click at [960, 367] on rect at bounding box center [913, 618] width 1224 height 654
click at [186, 163] on div "Revenue" at bounding box center [164, 167] width 183 height 13
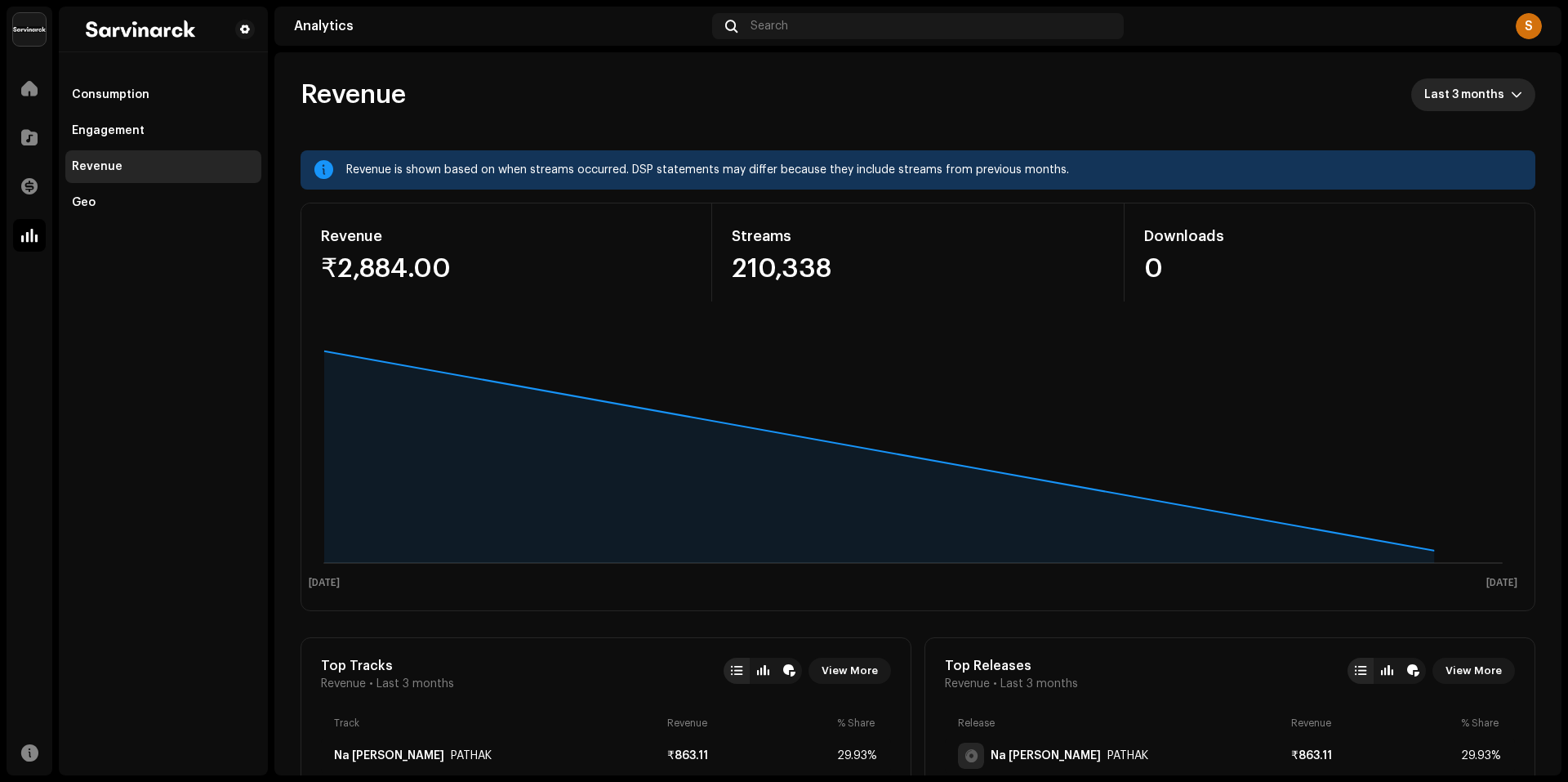
click at [1470, 84] on span "Last 3 months" at bounding box center [1468, 94] width 87 height 33
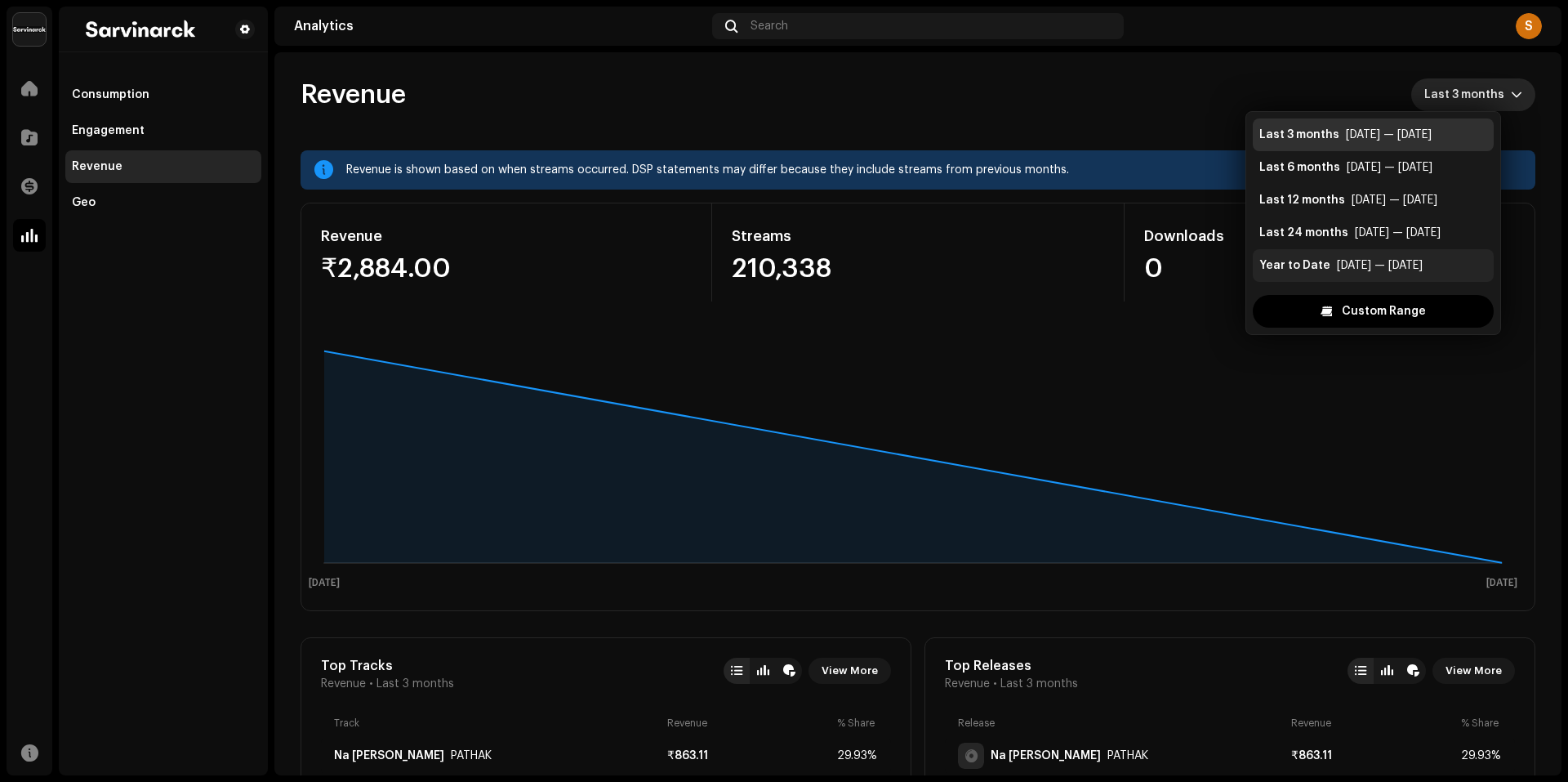
click at [1314, 267] on div "Year to Date" at bounding box center [1295, 265] width 71 height 16
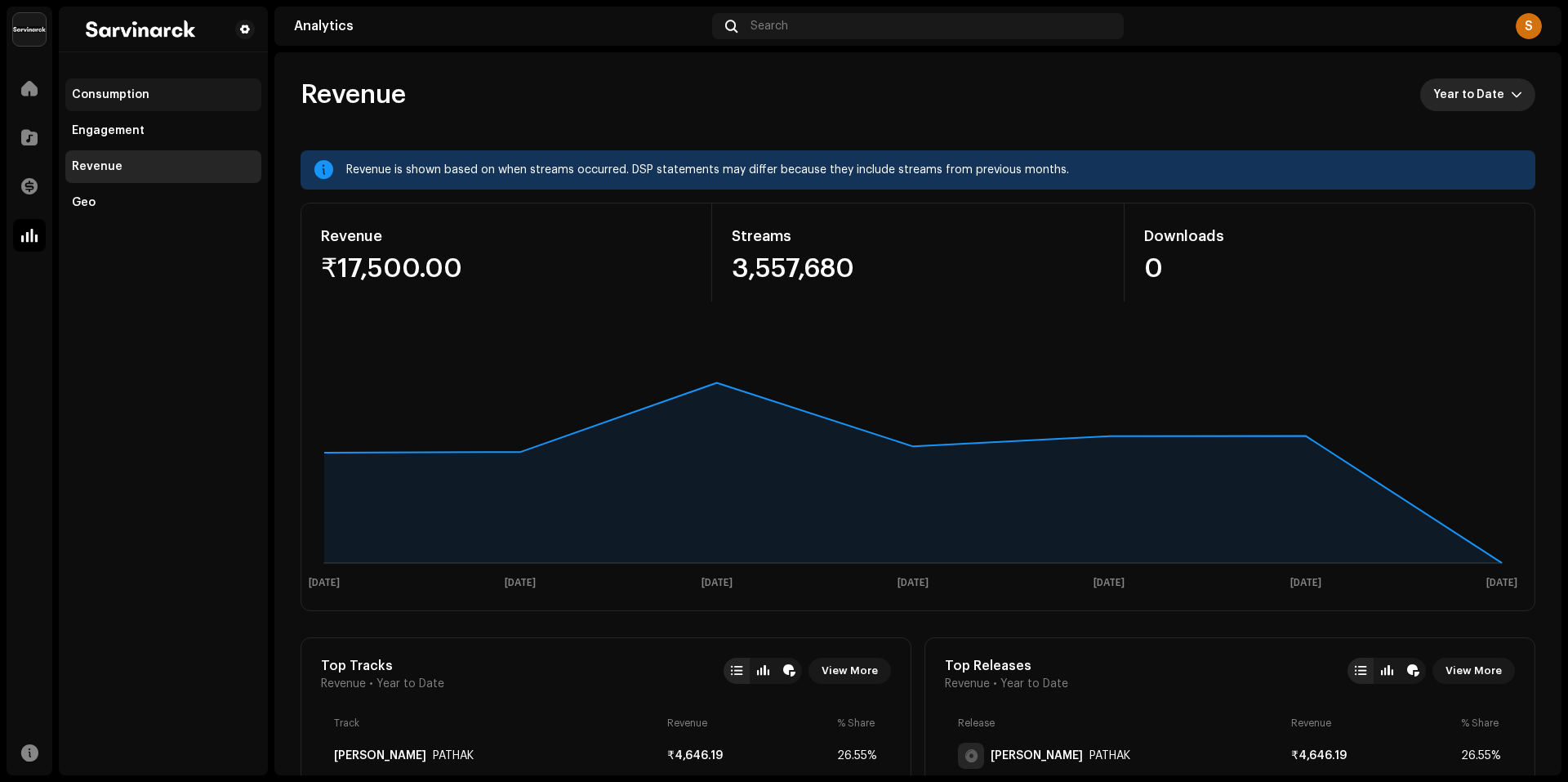
drag, startPoint x: 142, startPoint y: 99, endPoint x: 166, endPoint y: 106, distance: 25.0
click at [142, 100] on div "Consumption" at bounding box center [111, 94] width 77 height 13
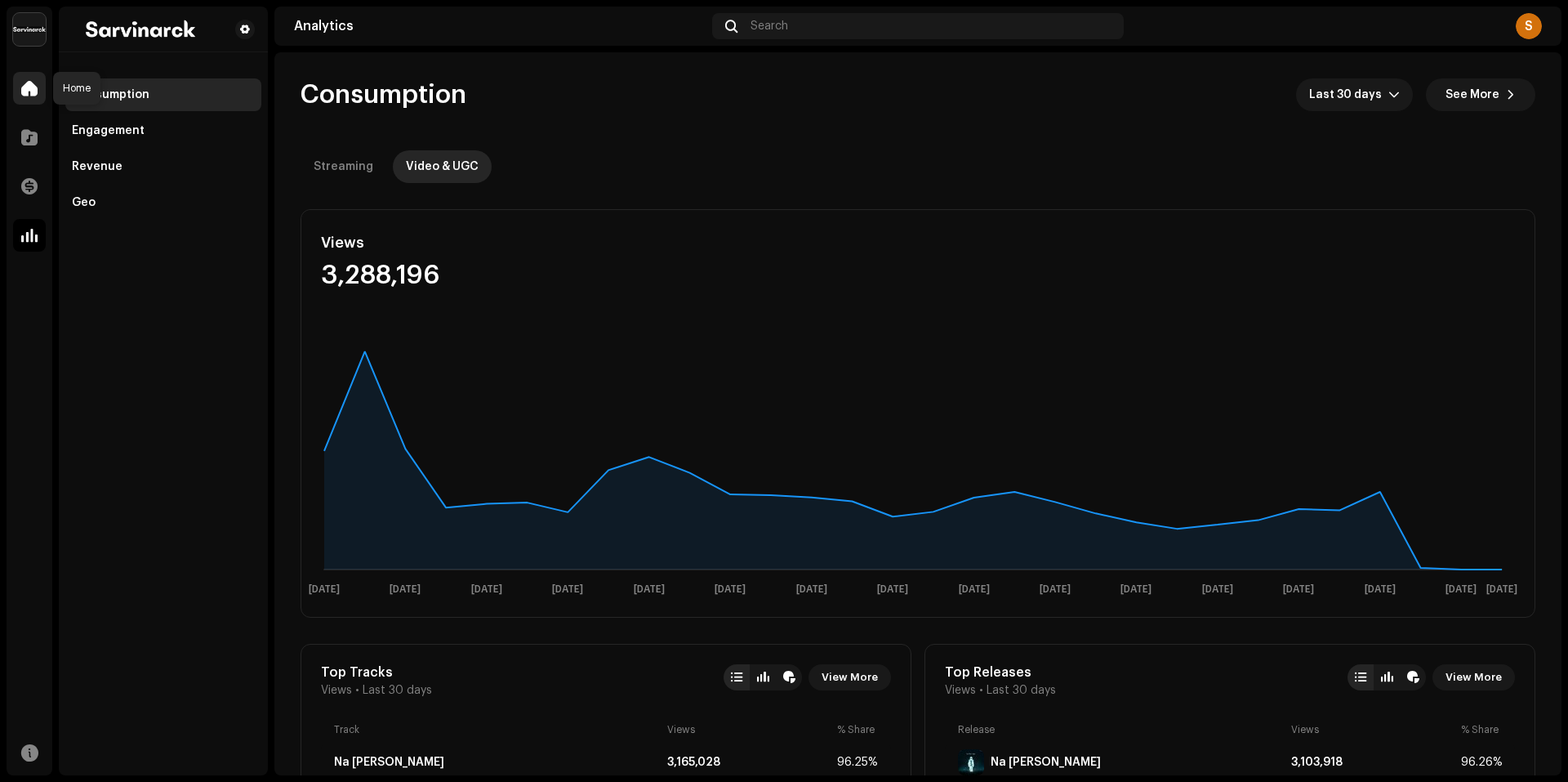
click at [27, 77] on div at bounding box center [30, 89] width 33 height 33
